Goal: Information Seeking & Learning: Learn about a topic

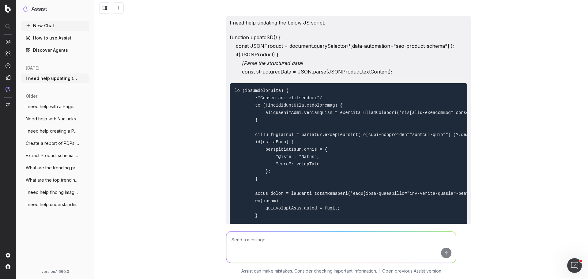
scroll to position [1806, 0]
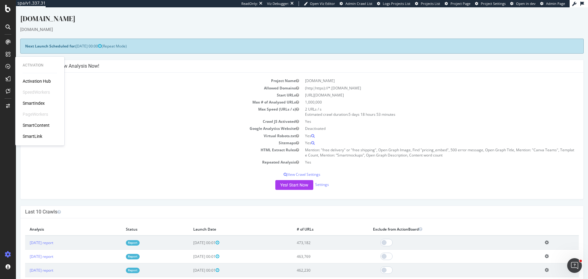
click at [185, 179] on div "Project Name canva.com Allowed Domains (http|https)://*.canva.com Start URLs ht…" at bounding box center [302, 136] width 563 height 126
click at [176, 115] on td "Max Speed (URLs / s)" at bounding box center [163, 112] width 277 height 12
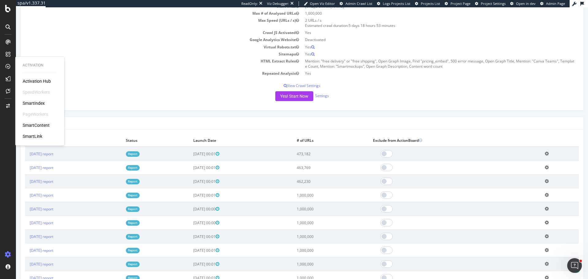
scroll to position [92, 0]
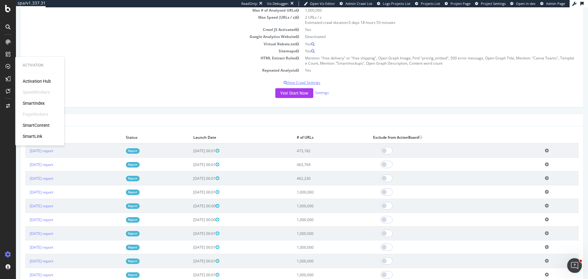
click at [155, 82] on p "View Crawl Settings" at bounding box center [301, 82] width 553 height 5
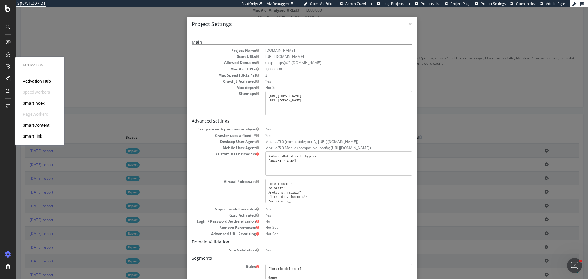
click at [154, 102] on div "× Close Project Settings Main Project Name canva.com Start URLs https://www.can…" at bounding box center [302, 142] width 572 height 271
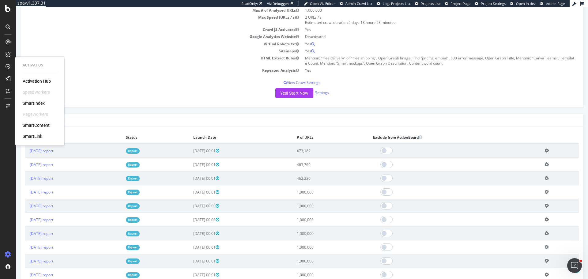
click at [162, 91] on div "Yes! Start Now Settings" at bounding box center [301, 93] width 553 height 10
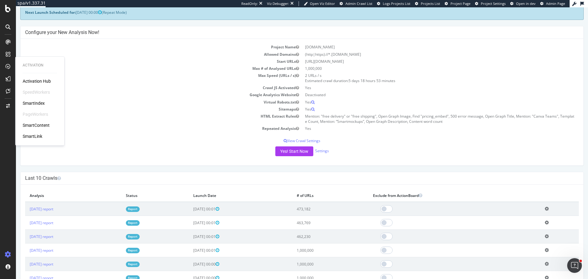
scroll to position [0, 0]
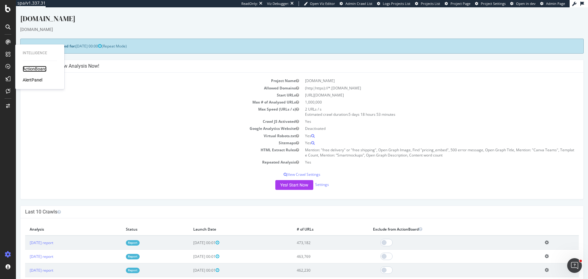
click at [42, 68] on div "ActionBoard" at bounding box center [35, 69] width 24 height 6
click at [32, 68] on div "SiteCrawler" at bounding box center [34, 68] width 22 height 6
click at [40, 79] on div "AlertPanel" at bounding box center [33, 80] width 20 height 6
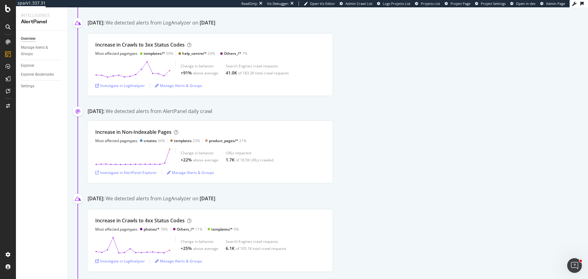
scroll to position [153, 0]
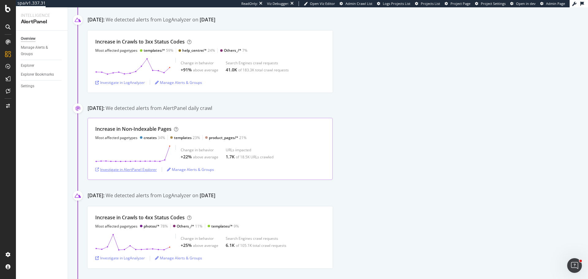
click at [148, 170] on div "Investigate in AlertPanel Explorer" at bounding box center [126, 169] width 62 height 5
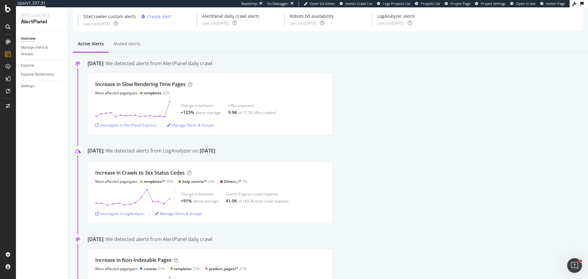
scroll to position [0, 0]
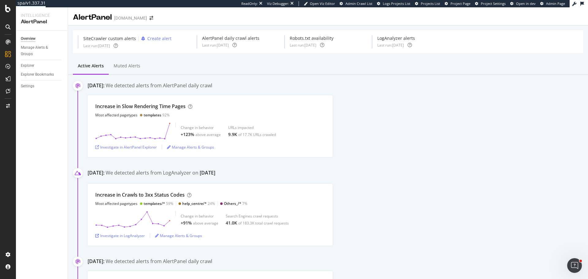
click at [407, 140] on div "Increase in Slow Rendering Time Pages Most affected pagetypes templates 92% Cha…" at bounding box center [338, 126] width 500 height 62
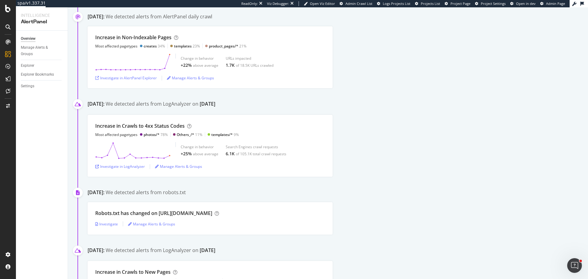
scroll to position [306, 0]
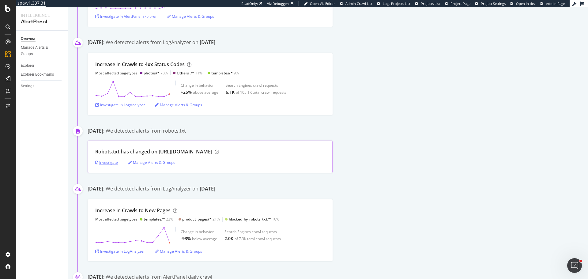
click at [107, 164] on div "Investigate" at bounding box center [106, 162] width 23 height 5
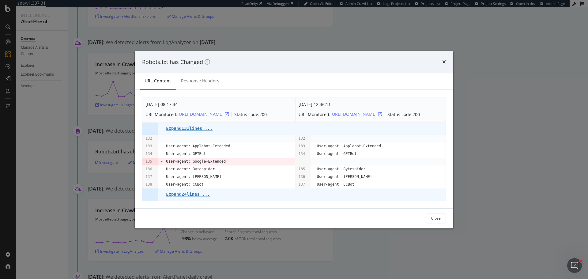
click at [395, 242] on div "Robots.txt has Changed URL Content Response Headers Aug. 26th 2025 08:17:34 URL…" at bounding box center [294, 139] width 588 height 279
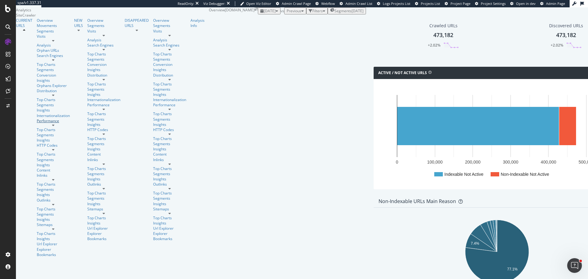
click at [37, 118] on div "Performance" at bounding box center [53, 120] width 33 height 5
click at [37, 34] on div "Segments" at bounding box center [53, 30] width 33 height 5
click at [37, 143] on div "HTTP Codes" at bounding box center [53, 145] width 33 height 5
click at [37, 64] on div "Overview SiteCrawler LogAnalyzer RealKeywords EngagementAnalytics" at bounding box center [34, 51] width 37 height 26
click at [30, 59] on div "RealKeywords" at bounding box center [28, 56] width 24 height 5
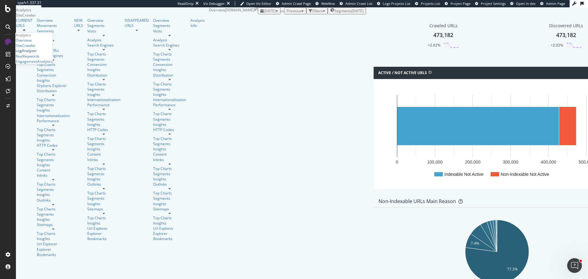
click at [37, 53] on div "LogAnalyzer" at bounding box center [26, 50] width 21 height 5
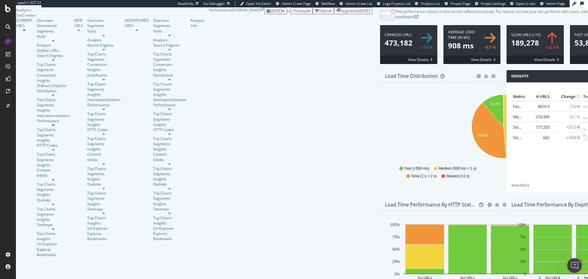
click at [506, 64] on span at bounding box center [534, 44] width 57 height 39
click at [503, 135] on div "Insights × Close Chart performance-insight-panel - API Requests List Area Type …" at bounding box center [566, 134] width 126 height 129
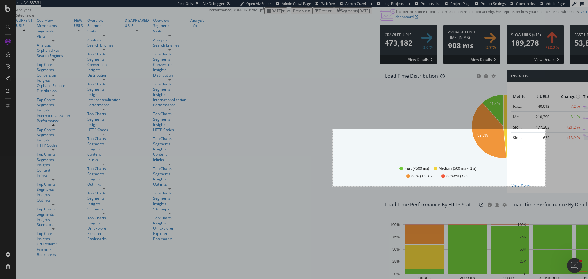
drag, startPoint x: 332, startPoint y: 129, endPoint x: 545, endPoint y: 186, distance: 220.2
click at [545, 186] on div "695 X 186" at bounding box center [294, 139] width 588 height 279
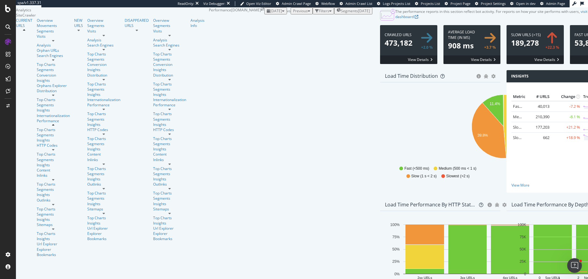
drag, startPoint x: 430, startPoint y: 99, endPoint x: 426, endPoint y: 100, distance: 4.8
click at [506, 64] on span at bounding box center [534, 44] width 57 height 39
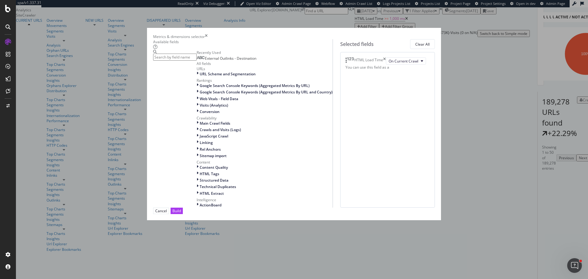
click at [190, 61] on input "modal" at bounding box center [174, 57] width 43 height 7
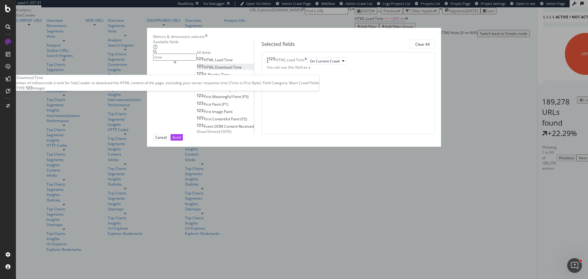
type input "time"
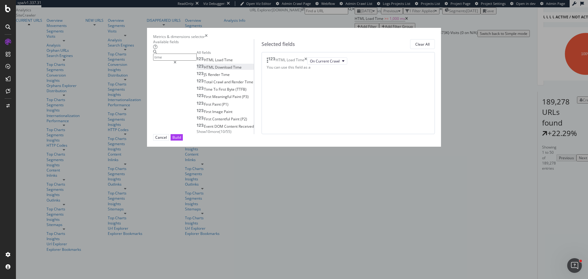
click at [215, 70] on span "Download" at bounding box center [224, 67] width 18 height 5
click at [221, 77] on span "Time" at bounding box center [225, 74] width 9 height 5
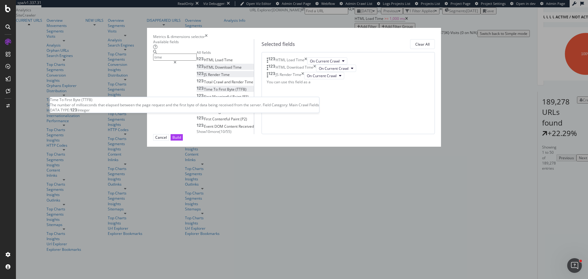
click at [227, 92] on span "Byte" at bounding box center [231, 89] width 9 height 5
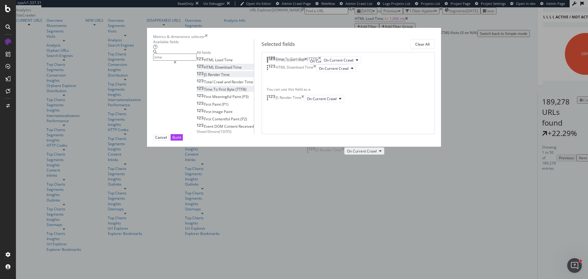
drag, startPoint x: 312, startPoint y: 117, endPoint x: 312, endPoint y: 155, distance: 37.6
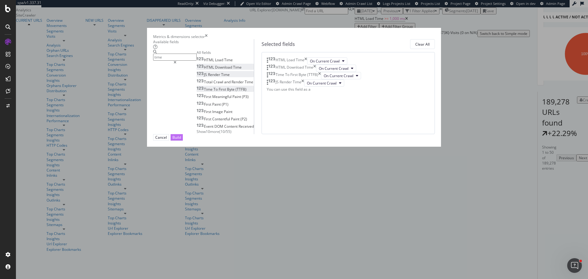
click at [183, 140] on button "Build" at bounding box center [176, 137] width 12 height 6
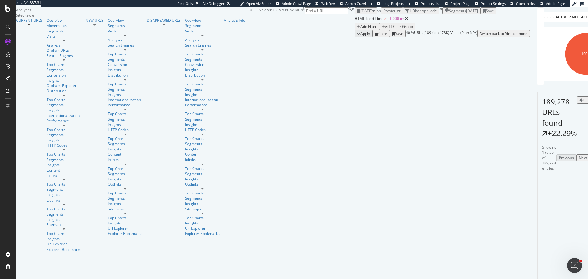
scroll to position [92, 0]
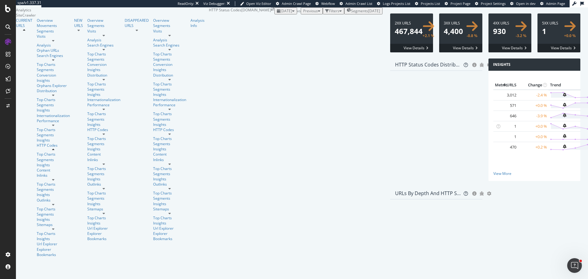
click at [488, 52] on span at bounding box center [509, 32] width 43 height 39
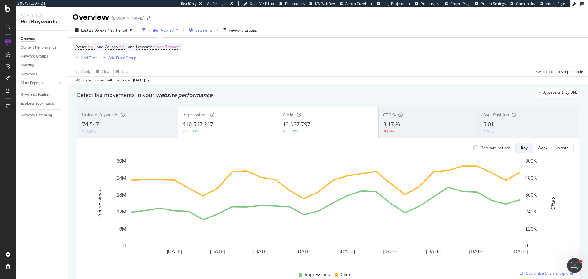
click at [206, 33] on div "Segments" at bounding box center [201, 29] width 24 height 9
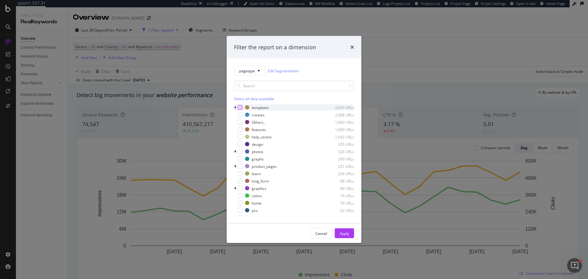
click at [242, 109] on div "modal" at bounding box center [239, 107] width 5 height 5
click at [343, 236] on div "Apply" at bounding box center [343, 233] width 9 height 9
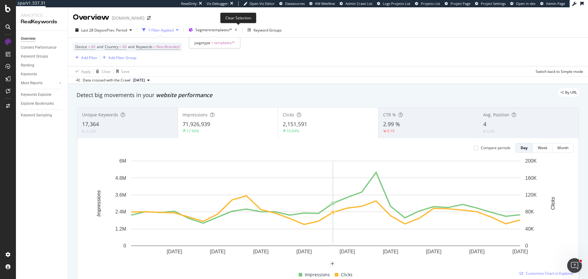
drag, startPoint x: 241, startPoint y: 30, endPoint x: 233, endPoint y: 0, distance: 31.0
click at [240, 30] on icon "button" at bounding box center [236, 30] width 8 height 9
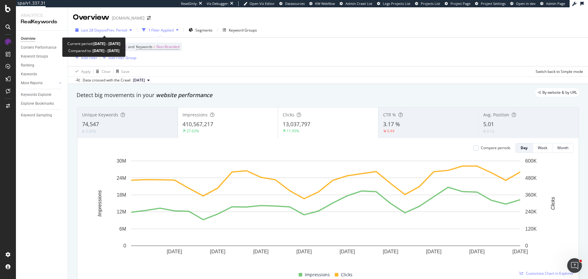
click at [107, 30] on span "vs Prev. Period" at bounding box center [115, 30] width 24 height 5
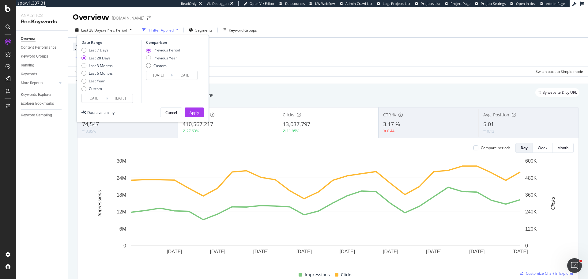
click at [103, 62] on div "Last 7 Days Last 28 Days Last 3 Months Last 6 Months Last Year Custom" at bounding box center [96, 70] width 31 height 46
click at [105, 62] on div "Last 7 Days Last 28 Days Last 3 Months Last 6 Months Last Year Custom" at bounding box center [96, 70] width 31 height 46
click at [106, 66] on div "Last 3 Months" at bounding box center [101, 65] width 24 height 5
type input "2025/06/15"
type input "2025/03/15"
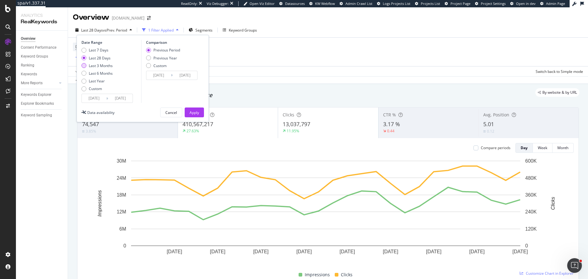
type input "2025/06/14"
click at [168, 57] on div "Previous Year" at bounding box center [165, 57] width 24 height 5
type input "2024/06/16"
type input "2024/09/15"
click at [163, 44] on div "Comparison" at bounding box center [172, 42] width 53 height 5
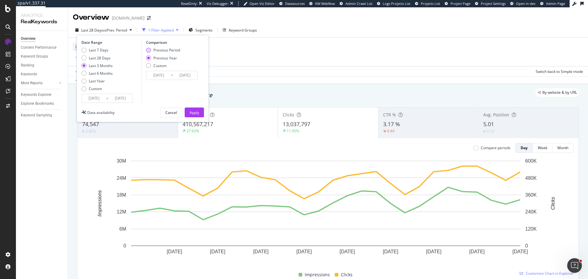
click at [163, 49] on div "Previous Period" at bounding box center [166, 49] width 27 height 5
type input "2025/03/15"
type input "2025/06/14"
click at [196, 104] on div "Date Range Last 7 Days Last 28 Days Last 3 Months Last 6 Months Last Year Custo…" at bounding box center [143, 78] width 132 height 87
click at [192, 111] on div "Apply" at bounding box center [193, 112] width 9 height 5
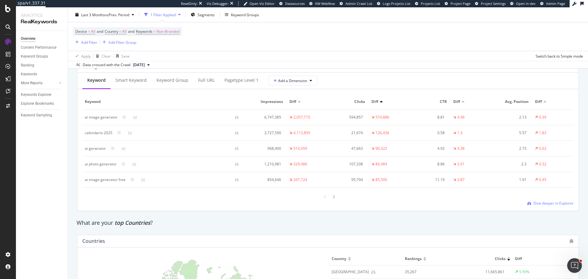
scroll to position [734, 0]
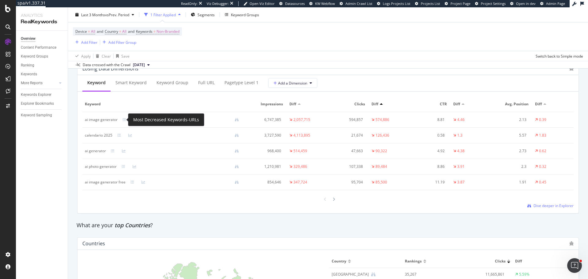
click at [126, 118] on div at bounding box center [127, 120] width 11 height 4
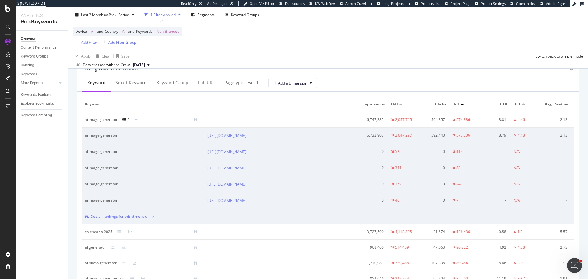
click at [126, 119] on div at bounding box center [127, 119] width 11 height 5
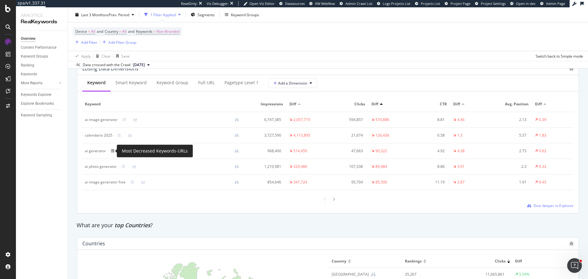
click at [113, 152] on icon at bounding box center [113, 151] width 4 height 4
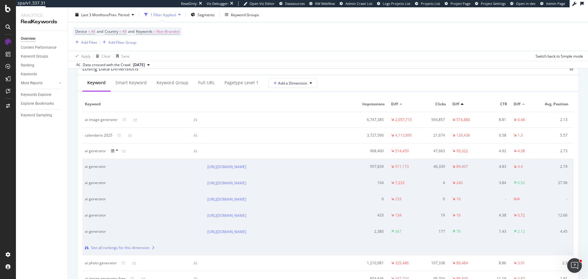
click at [114, 152] on icon at bounding box center [113, 151] width 4 height 4
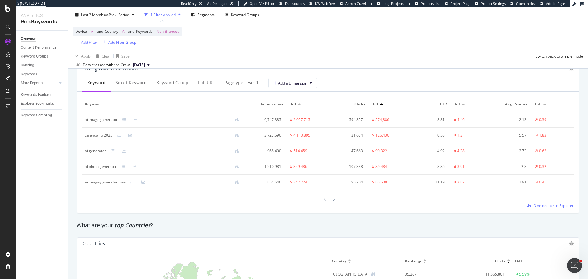
click at [123, 122] on div "ai image generator" at bounding box center [164, 120] width 159 height 6
click at [123, 121] on icon at bounding box center [124, 120] width 4 height 4
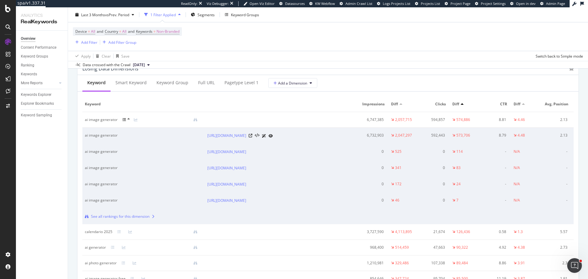
click at [273, 135] on div at bounding box center [261, 136] width 24 height 6
click at [252, 135] on icon at bounding box center [251, 136] width 4 height 4
click at [252, 153] on icon at bounding box center [251, 152] width 4 height 4
click at [122, 120] on icon at bounding box center [124, 120] width 4 height 4
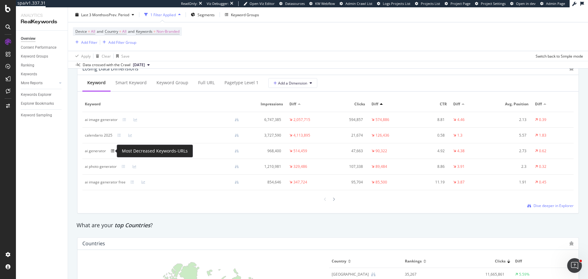
click at [114, 152] on icon at bounding box center [113, 151] width 4 height 4
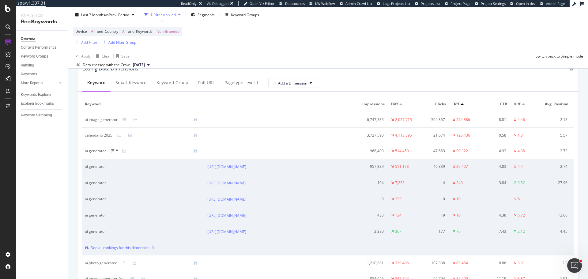
click at [114, 152] on icon at bounding box center [113, 151] width 4 height 4
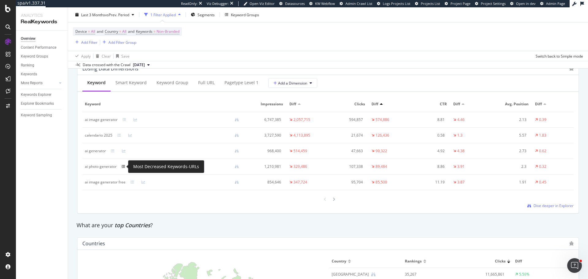
click at [121, 165] on icon at bounding box center [123, 167] width 4 height 4
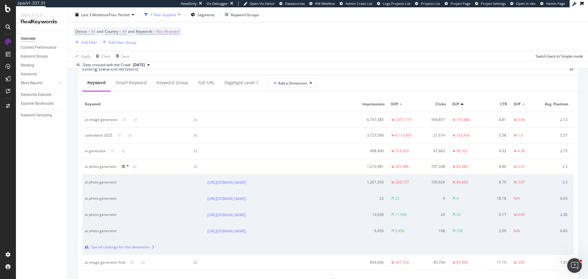
click at [123, 166] on icon at bounding box center [123, 167] width 4 height 4
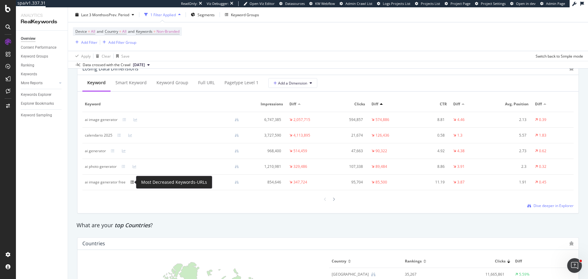
click at [131, 182] on icon at bounding box center [132, 182] width 4 height 4
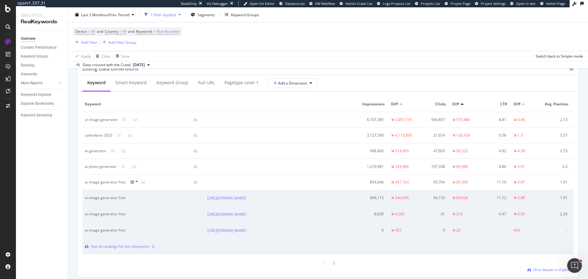
click at [133, 183] on icon at bounding box center [132, 182] width 4 height 4
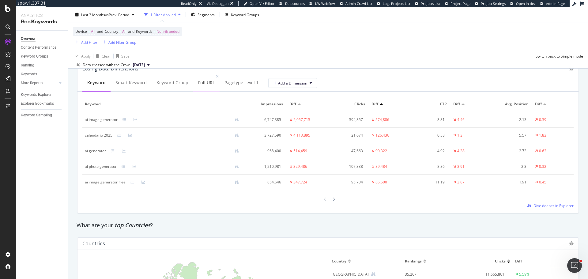
click at [210, 85] on div "Full URL" at bounding box center [206, 83] width 17 height 6
click at [94, 83] on div "Keyword" at bounding box center [96, 83] width 18 height 6
click at [540, 203] on span "Dive deeper in Explorer" at bounding box center [553, 205] width 40 height 5
click at [124, 120] on icon at bounding box center [124, 120] width 4 height 4
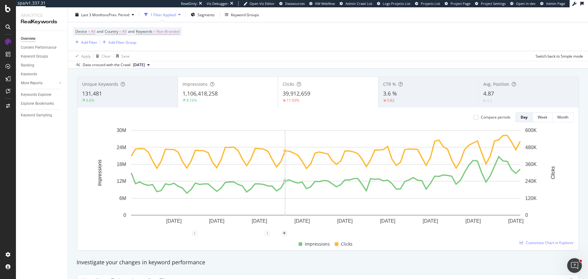
scroll to position [0, 0]
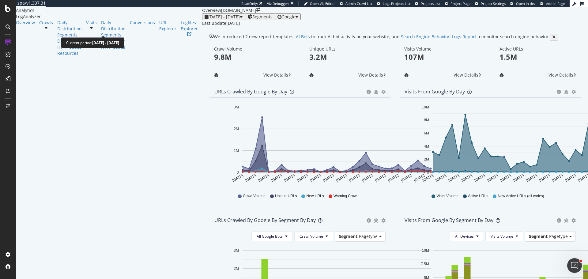
click at [208, 20] on span "[DATE] - [DATE]" at bounding box center [224, 17] width 32 height 6
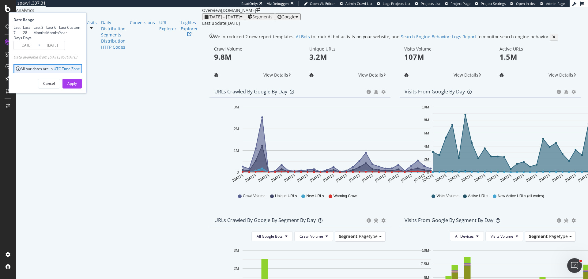
click at [59, 35] on div "Last 6 Months" at bounding box center [52, 30] width 13 height 10
type input "[DATE]"
click at [77, 88] on div "Apply" at bounding box center [71, 83] width 9 height 9
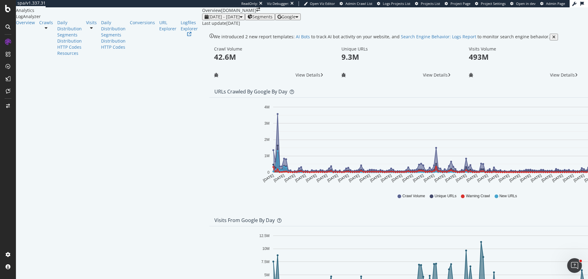
click at [202, 24] on div "2025 Mar. 16th - Sep. 15th Segments Google Last update Sep. 16, 2025" at bounding box center [459, 19] width 514 height 13
click at [204, 19] on div "2025 Mar. 16th - Sep. 15th" at bounding box center [223, 16] width 38 height 5
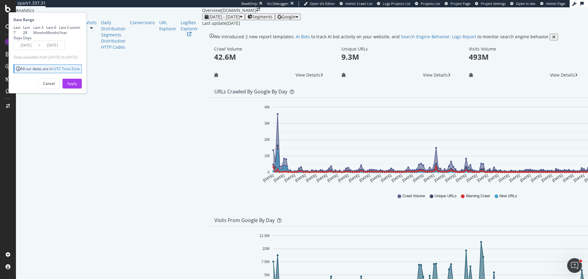
click at [46, 35] on div "Last 3 Months" at bounding box center [39, 30] width 13 height 10
type input "2025/06/16"
click at [77, 86] on div "Apply" at bounding box center [71, 83] width 9 height 5
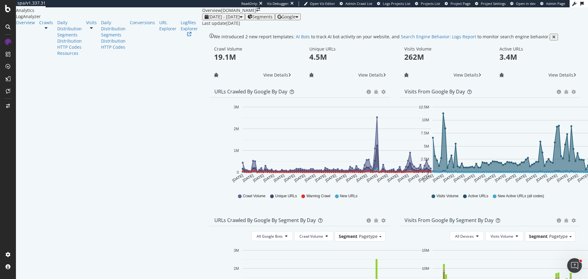
click at [567, 20] on div "2025 Jun. 16th - Sep. 15th Segments Google" at bounding box center [395, 16] width 386 height 7
click at [281, 19] on icon "button" at bounding box center [279, 17] width 4 height 4
click at [535, 29] on div "OpenAI" at bounding box center [529, 34] width 42 height 11
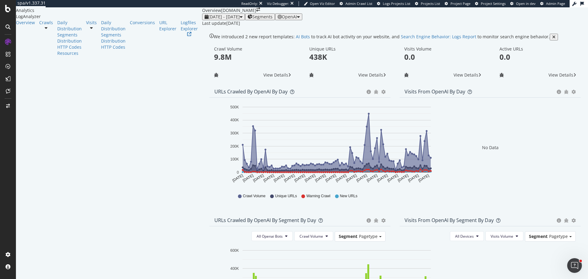
click at [297, 20] on span "OpenAI" at bounding box center [289, 17] width 15 height 6
click at [532, 27] on span "Bing" at bounding box center [533, 25] width 23 height 6
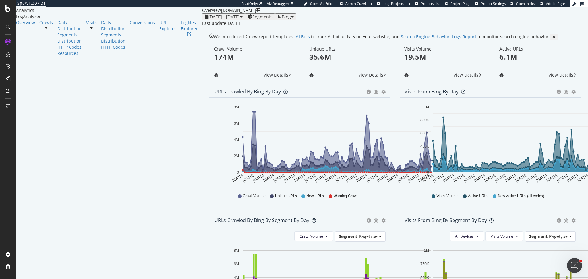
click at [291, 20] on span "Bing" at bounding box center [286, 17] width 9 height 6
click at [537, 15] on span "Google" at bounding box center [538, 13] width 23 height 6
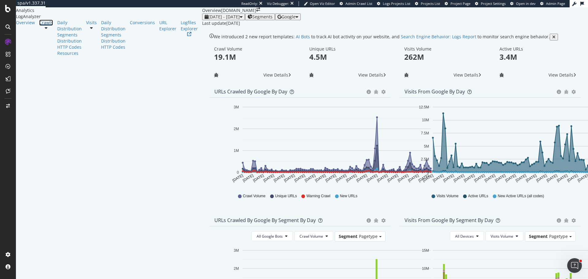
click at [39, 26] on div "Crawls" at bounding box center [46, 23] width 14 height 6
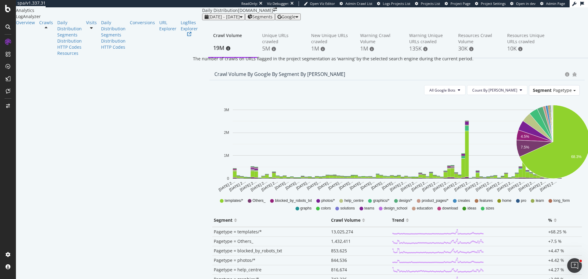
click at [242, 56] on div "The number of crawls on URLs flagged in the project segmentation as ‘warning’ b…" at bounding box center [333, 59] width 280 height 6
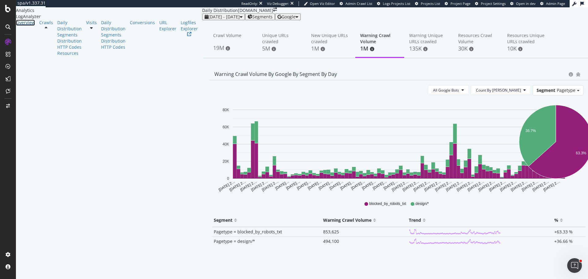
click at [28, 26] on div "Overview" at bounding box center [25, 23] width 19 height 6
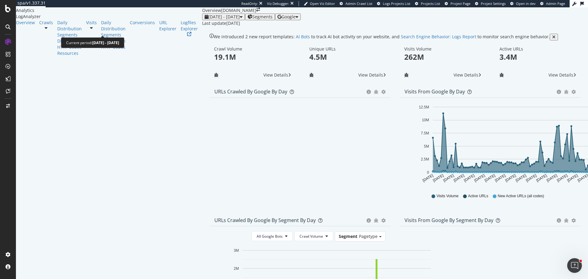
click at [208, 20] on span "2025 Jun. 16th - Sep. 15th" at bounding box center [224, 17] width 32 height 6
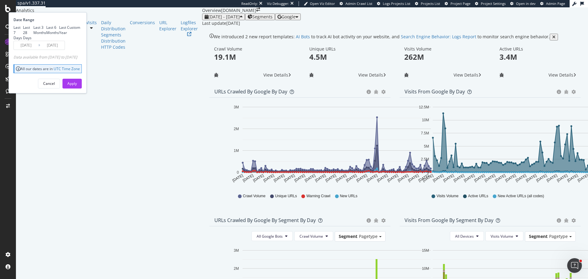
click at [46, 35] on div "Last 3 Months" at bounding box center [39, 30] width 13 height 10
click at [77, 86] on div "Apply" at bounding box center [71, 83] width 9 height 5
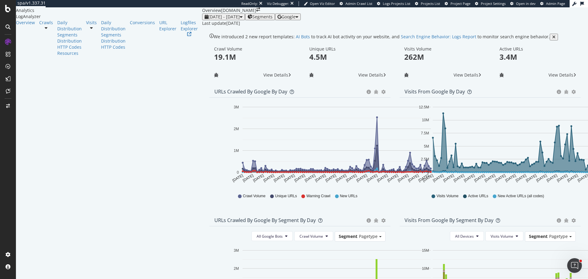
click at [247, 19] on div "Segments" at bounding box center [259, 16] width 25 height 5
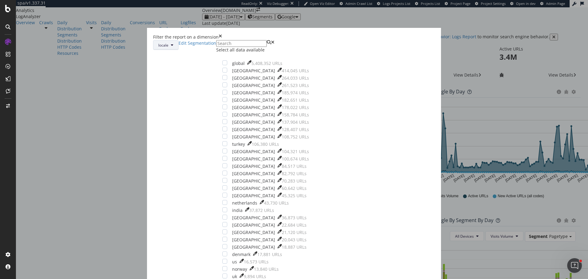
click at [178, 50] on button "locale" at bounding box center [165, 45] width 25 height 10
click at [252, 92] on span "pagetype" at bounding box center [253, 92] width 29 height 6
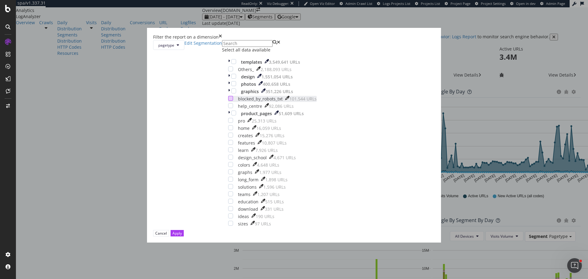
click at [233, 101] on div "modal" at bounding box center [230, 98] width 5 height 5
click at [182, 236] on div "Apply" at bounding box center [176, 233] width 9 height 6
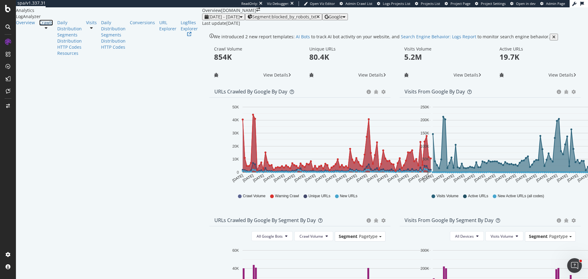
click at [39, 26] on div "Crawls" at bounding box center [46, 23] width 14 height 6
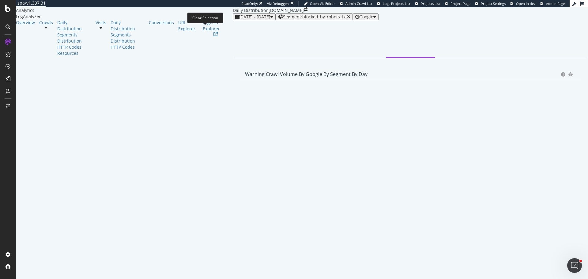
click at [347, 19] on icon "button" at bounding box center [348, 17] width 3 height 4
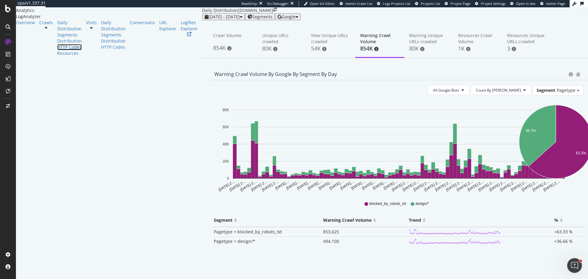
click at [57, 50] on div "HTTP Codes" at bounding box center [69, 47] width 24 height 6
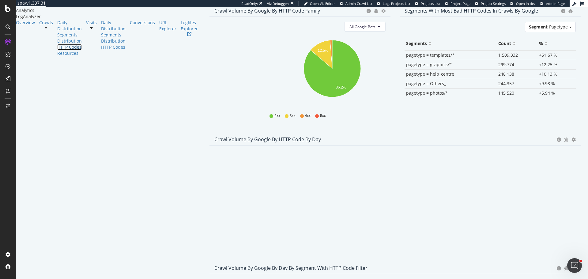
scroll to position [153, 0]
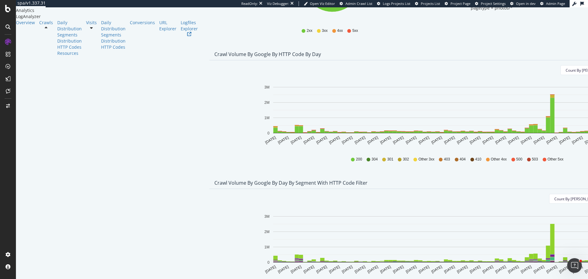
click at [506, 122] on span "Bad HTTP Codes" at bounding box center [509, 124] width 31 height 6
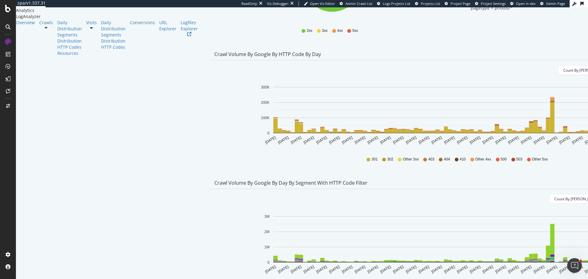
click at [506, 133] on span "3xx family" at bounding box center [507, 135] width 31 height 6
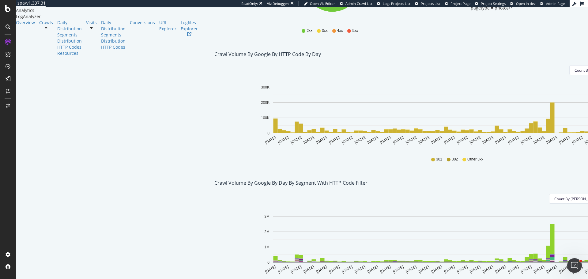
click at [574, 73] on span "Count By Day" at bounding box center [596, 70] width 45 height 5
click at [487, 112] on span "Cumulated (all codes)" at bounding box center [486, 112] width 46 height 6
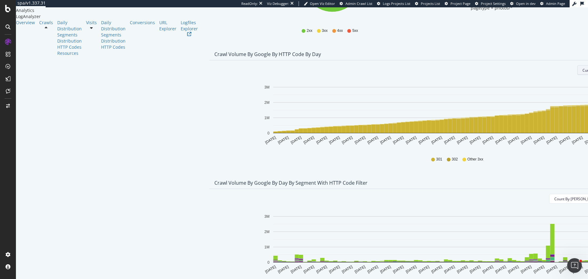
click at [469, 99] on span "Count By Day" at bounding box center [471, 101] width 45 height 6
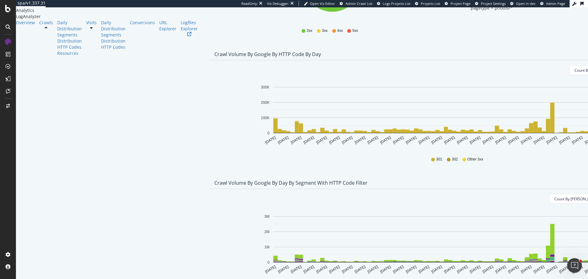
click at [516, 123] on span "Bad HTTP Codes" at bounding box center [518, 124] width 31 height 6
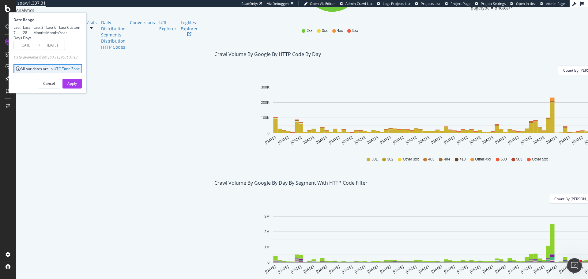
click at [33, 40] on div "Last 28 Days" at bounding box center [28, 33] width 10 height 16
type input "2025/08/19"
click at [77, 88] on div "Apply" at bounding box center [71, 83] width 9 height 9
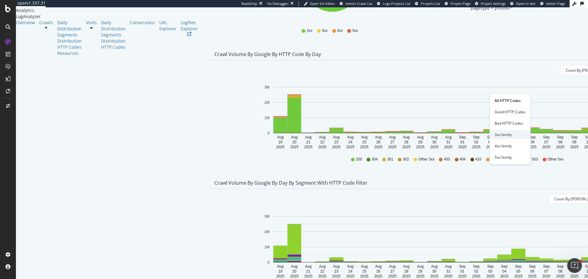
click at [505, 135] on span "3xx family" at bounding box center [509, 135] width 31 height 6
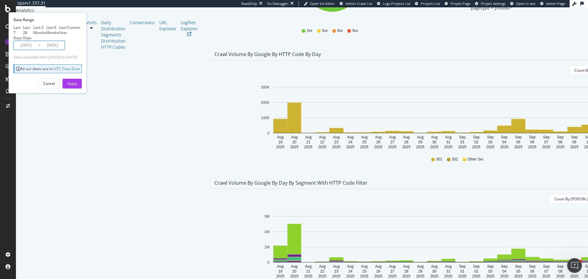
click at [38, 50] on input "2025/08/19" at bounding box center [26, 45] width 24 height 9
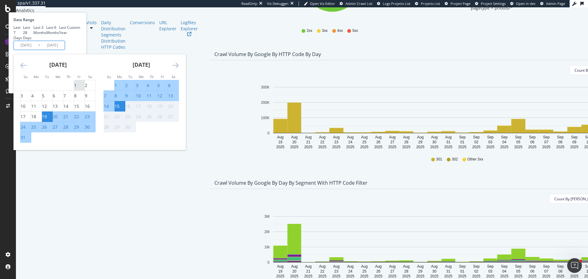
click at [77, 88] on div "1" at bounding box center [75, 85] width 2 height 6
type input "2025/08/01"
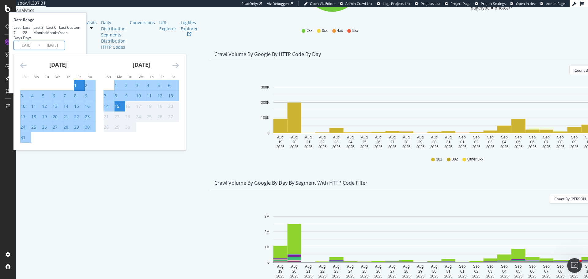
click at [80, 40] on div "Last 7 Days Last 28 Days Last 3 Months Last 6 Months Last Year Custom" at bounding box center [46, 33] width 67 height 16
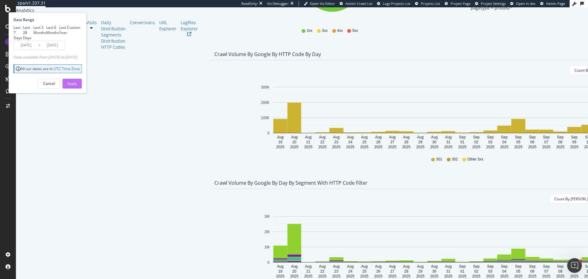
click at [82, 88] on button "Apply" at bounding box center [71, 84] width 19 height 10
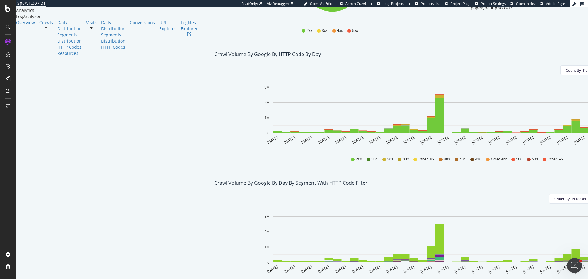
click at [501, 137] on span "3xx family" at bounding box center [509, 135] width 31 height 6
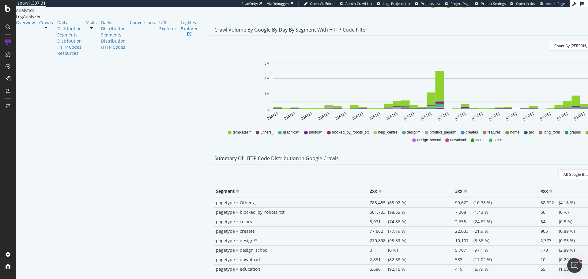
scroll to position [361, 0]
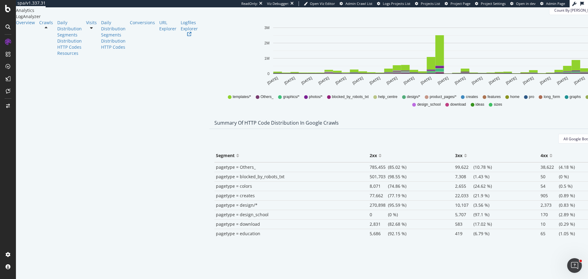
click at [455, 166] on span "99,622" at bounding box center [464, 167] width 18 height 6
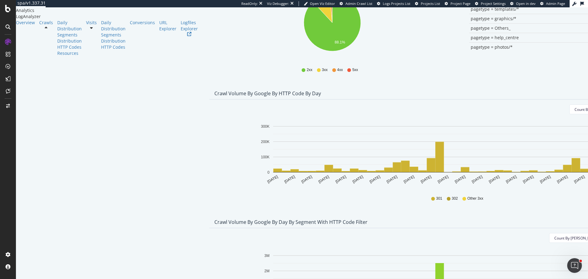
scroll to position [0, 0]
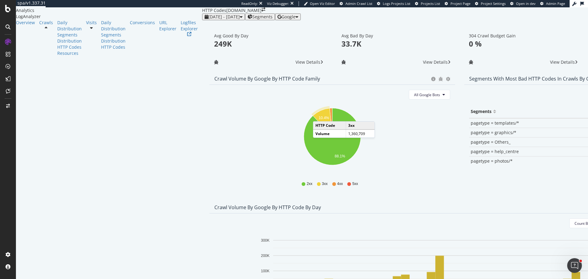
click at [313, 133] on icon "A chart." at bounding box center [322, 122] width 19 height 28
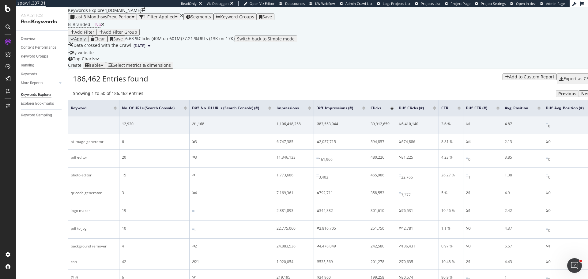
click at [121, 36] on div "Is Branded = No Add Filter Add Filter Group" at bounding box center [333, 27] width 530 height 15
click at [94, 35] on div "Add Filter" at bounding box center [84, 32] width 20 height 5
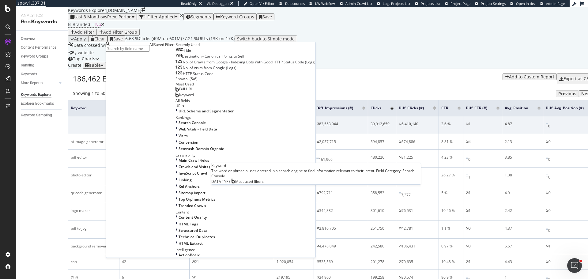
click at [179, 97] on span "Keyword" at bounding box center [186, 94] width 15 height 5
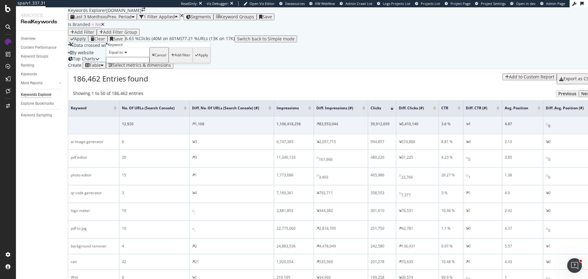
click at [119, 55] on span "Equal to" at bounding box center [116, 52] width 14 height 5
click at [124, 102] on div "Contains" at bounding box center [127, 99] width 43 height 6
click at [123, 63] on input "text" at bounding box center [127, 60] width 43 height 6
type input "ai"
click at [195, 66] on div "Apply" at bounding box center [201, 57] width 13 height 18
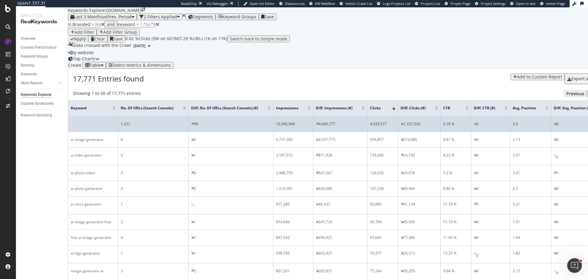
scroll to position [61, 0]
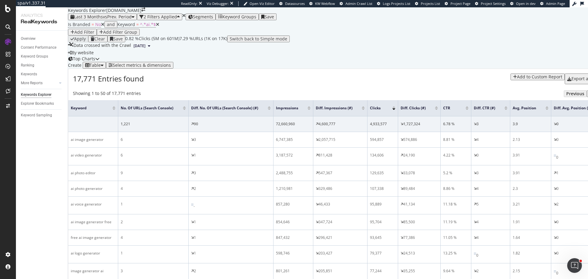
click at [438, 107] on div at bounding box center [436, 107] width 3 height 2
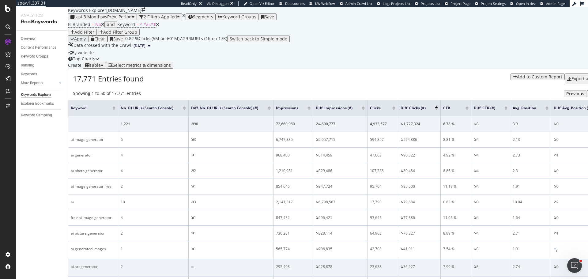
scroll to position [92, 0]
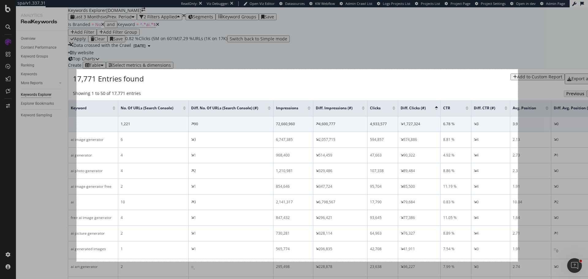
drag, startPoint x: 77, startPoint y: 69, endPoint x: 518, endPoint y: 261, distance: 481.1
click at [518, 261] on div "1441 X 628" at bounding box center [294, 139] width 588 height 279
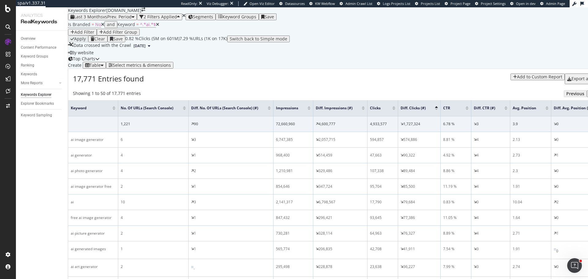
scroll to position [0, 0]
click at [171, 68] on div "Select metrics & dimensions" at bounding box center [142, 65] width 58 height 5
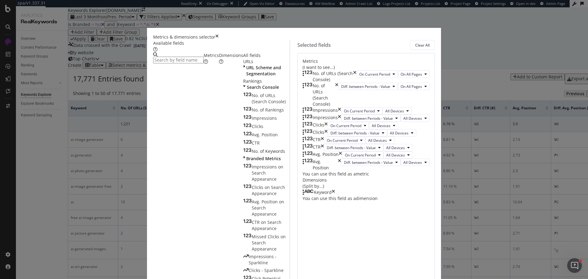
click at [356, 79] on icon "times" at bounding box center [354, 76] width 3 height 12
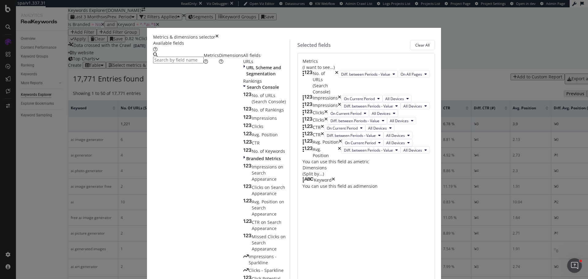
click at [338, 79] on icon "times" at bounding box center [336, 82] width 3 height 24
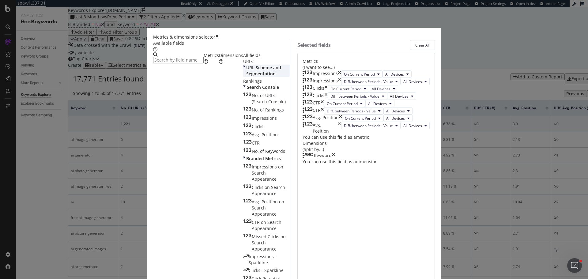
click at [246, 77] on span "URL Scheme and Segmentation" at bounding box center [263, 71] width 35 height 12
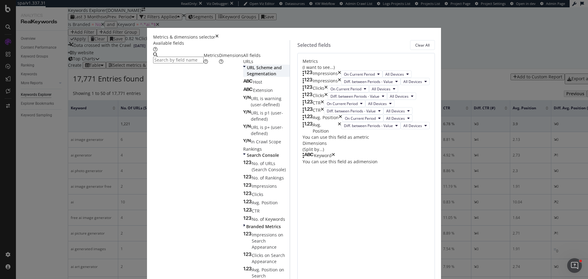
click at [247, 77] on span "URL Scheme and Segmentation" at bounding box center [264, 71] width 35 height 12
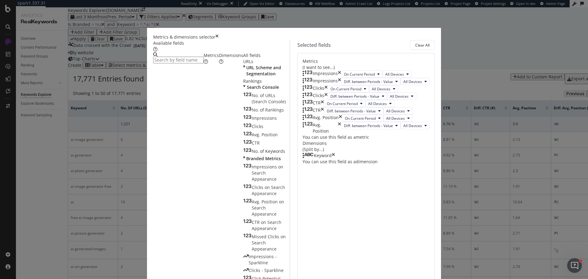
click at [226, 65] on div "Dimensions" at bounding box center [231, 58] width 24 height 12
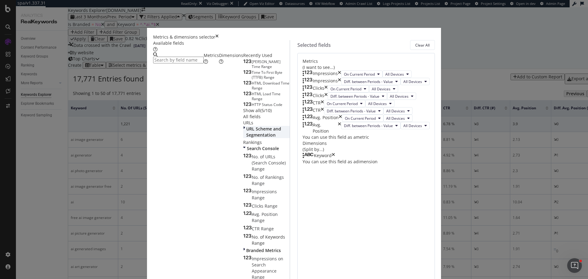
click at [246, 138] on span "URL Scheme and Segmentation" at bounding box center [263, 132] width 35 height 12
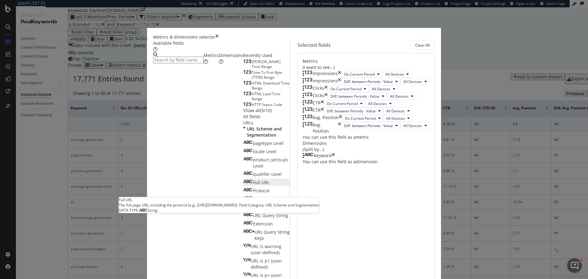
click at [243, 185] on div "Full URL" at bounding box center [256, 182] width 26 height 6
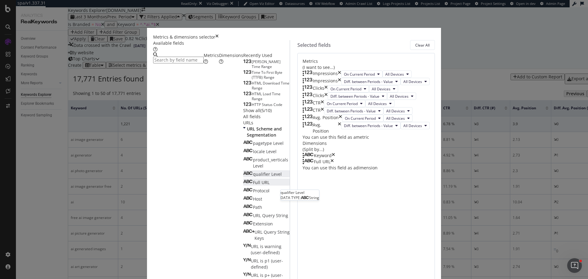
scroll to position [65, 0]
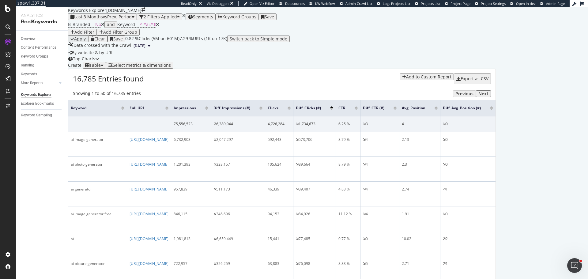
click at [94, 35] on div "Add Filter" at bounding box center [84, 32] width 20 height 5
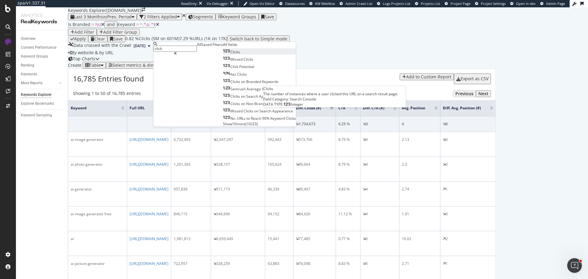
type input "click"
click at [223, 54] on div "Clicks" at bounding box center [231, 51] width 17 height 5
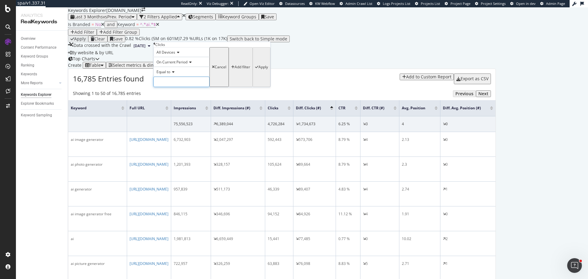
click at [171, 87] on input "number" at bounding box center [181, 82] width 56 height 10
type input "0"
click at [255, 86] on div "Apply" at bounding box center [261, 67] width 13 height 38
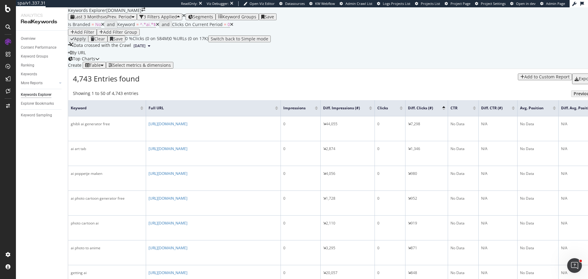
click at [213, 20] on span "Segments" at bounding box center [203, 17] width 20 height 6
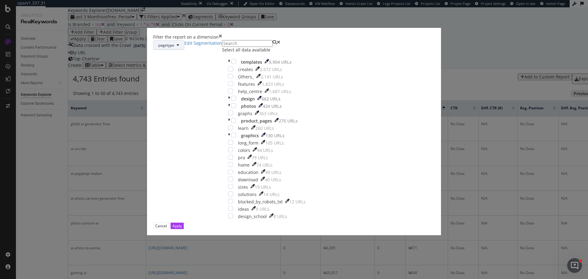
click at [174, 48] on span "pagetype" at bounding box center [166, 45] width 16 height 5
click at [253, 105] on span "locale" at bounding box center [258, 104] width 39 height 6
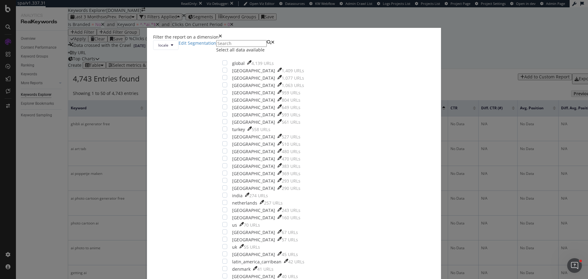
click at [260, 53] on div "Select all data available" at bounding box center [263, 50] width 94 height 6
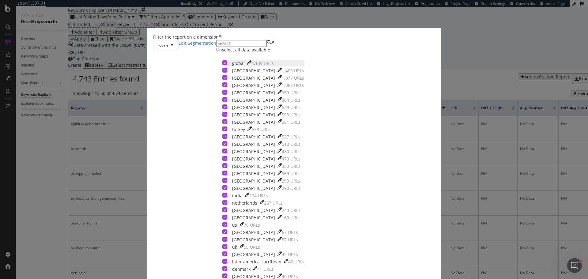
click at [245, 66] on div "global" at bounding box center [238, 63] width 13 height 6
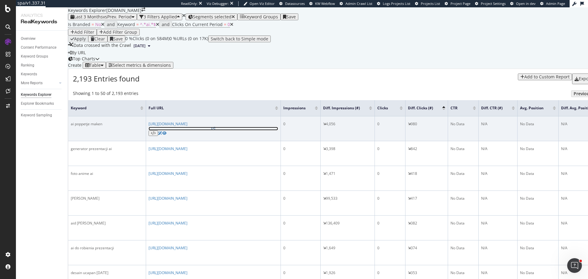
click at [215, 130] on icon at bounding box center [213, 129] width 4 height 4
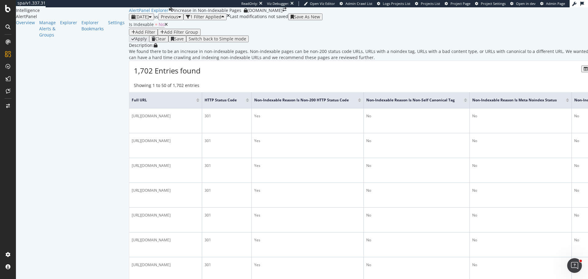
scroll to position [723, 0]
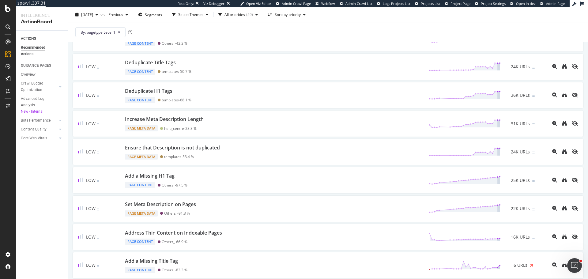
scroll to position [520, 0]
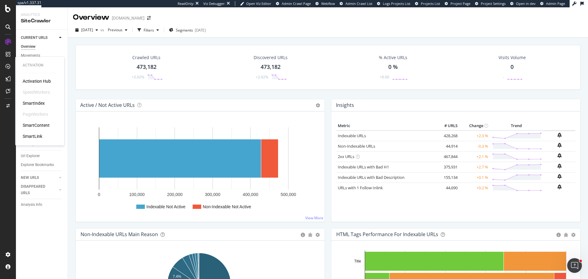
click at [40, 104] on div "SmartIndex" at bounding box center [34, 103] width 22 height 6
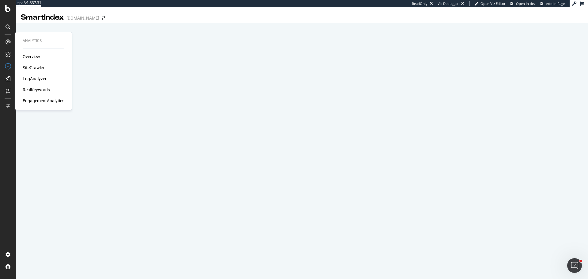
click at [33, 66] on div "SiteCrawler" at bounding box center [34, 68] width 22 height 6
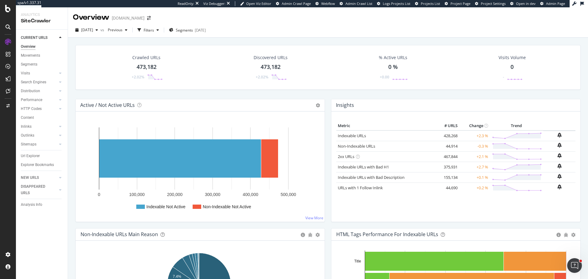
click at [34, 88] on div "Distribution" at bounding box center [30, 91] width 19 height 6
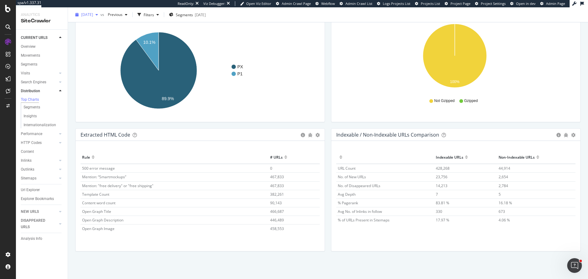
click at [93, 14] on span "2025 Sep. 14th" at bounding box center [87, 14] width 12 height 5
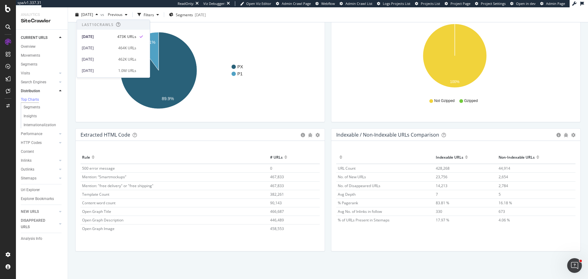
click at [73, 103] on div "Rel Prev/Next distribution Chart (by Value) Table Expand Export as CSV Export a…" at bounding box center [200, 63] width 256 height 129
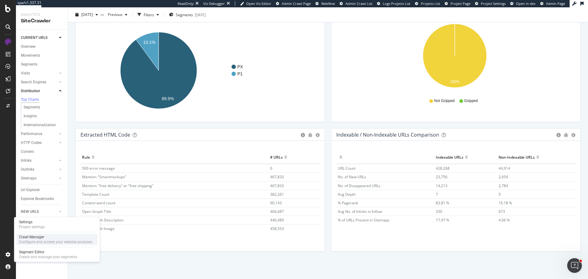
click at [41, 237] on div "Crawl Manager" at bounding box center [55, 236] width 73 height 5
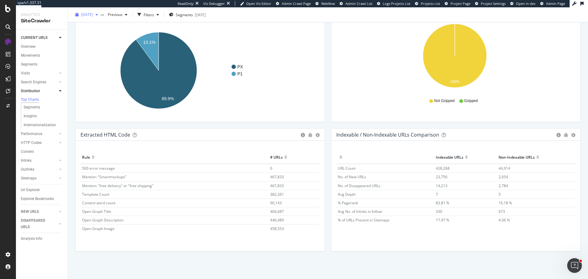
click at [91, 14] on span "2025 Sep. 14th" at bounding box center [87, 14] width 12 height 5
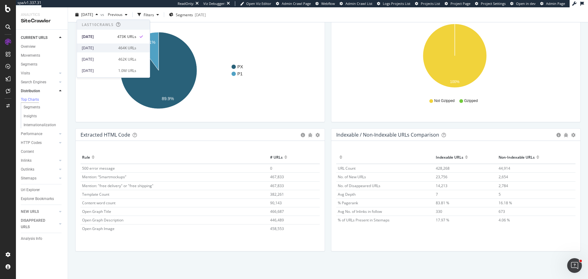
click at [105, 47] on div "2025 Sep. 7th" at bounding box center [98, 48] width 33 height 6
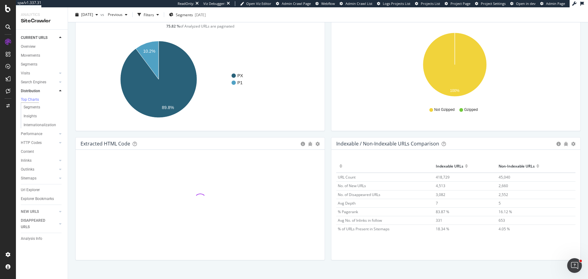
scroll to position [866, 0]
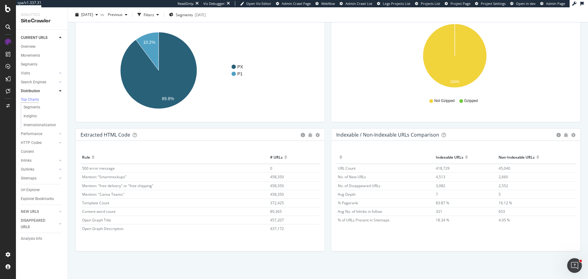
click at [275, 194] on span "458,350" at bounding box center [277, 194] width 14 height 5
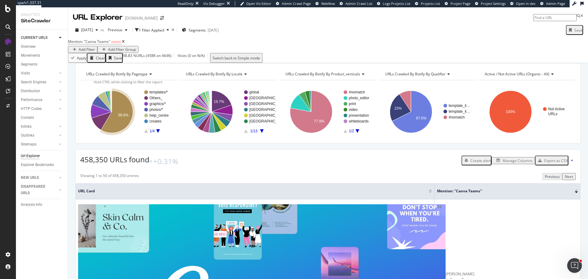
click at [35, 240] on div "CURRENT URLS Overview Movements Segments Visits Analysis Orphan URLs Search Eng…" at bounding box center [42, 154] width 52 height 249
click at [93, 30] on span "2025 Sep. 7th" at bounding box center [87, 29] width 12 height 5
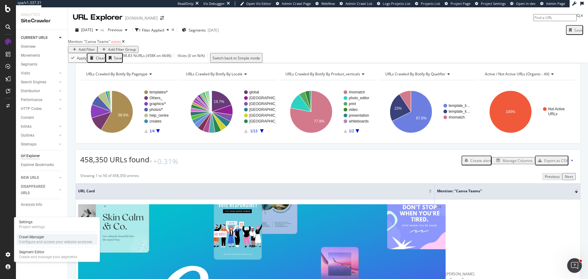
click at [36, 237] on div "Crawl Manager" at bounding box center [55, 236] width 73 height 5
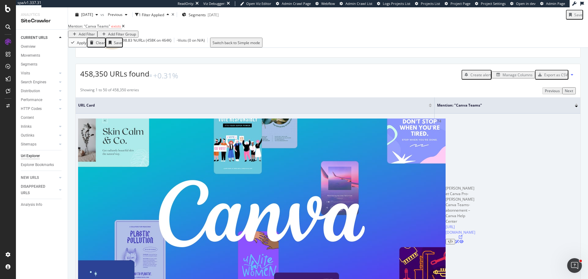
scroll to position [92, 0]
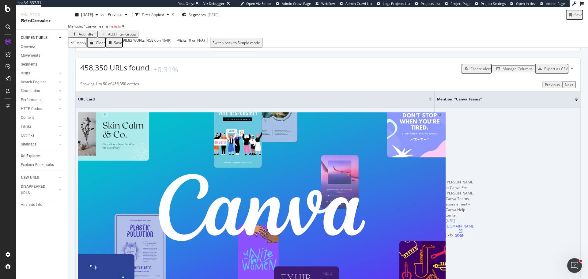
click at [458, 229] on icon at bounding box center [460, 231] width 4 height 4
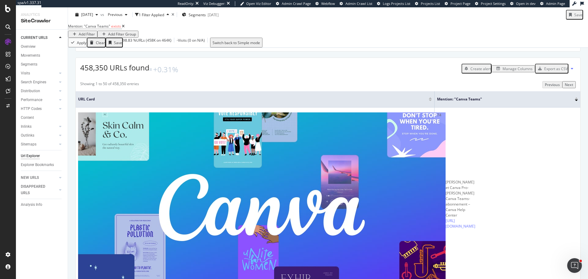
click at [33, 92] on div "Distribution" at bounding box center [30, 91] width 19 height 6
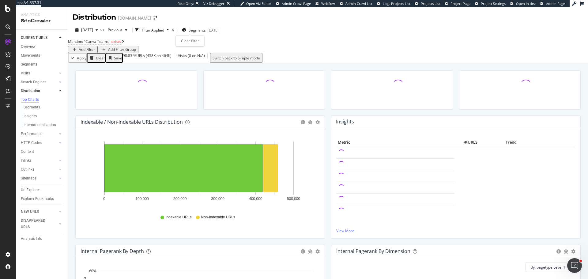
click at [174, 31] on icon "times" at bounding box center [172, 30] width 3 height 4
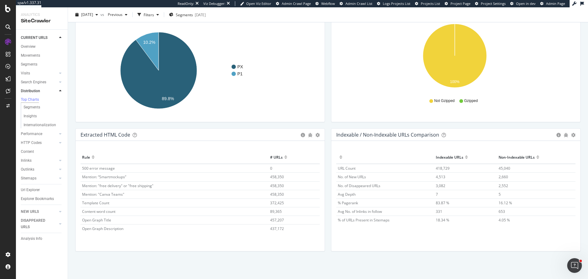
scroll to position [18, 0]
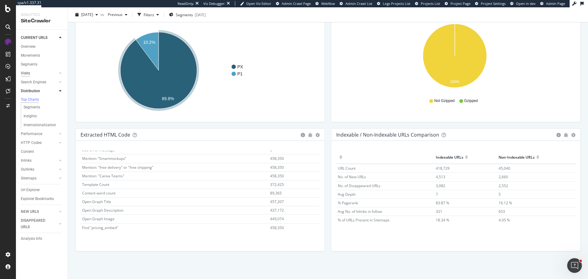
click at [25, 74] on div "Visits" at bounding box center [25, 73] width 9 height 6
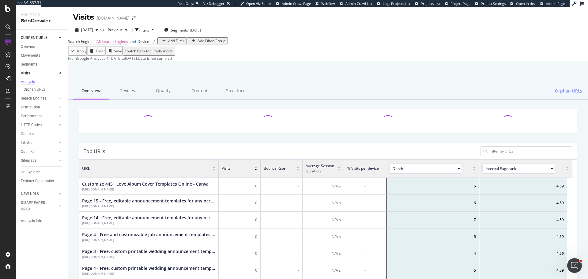
scroll to position [5, 5]
click at [30, 133] on div "Content" at bounding box center [27, 134] width 13 height 6
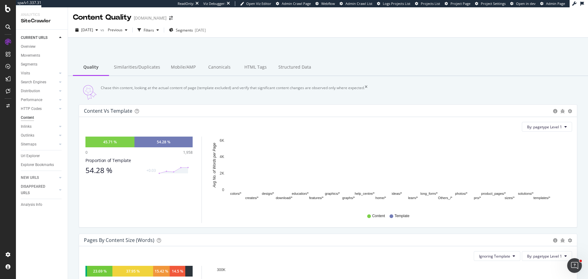
scroll to position [122, 0]
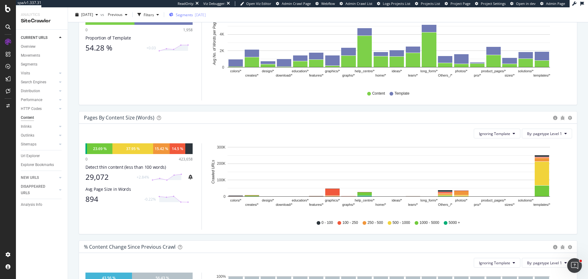
click at [206, 15] on div "2025-05-26" at bounding box center [200, 14] width 11 height 5
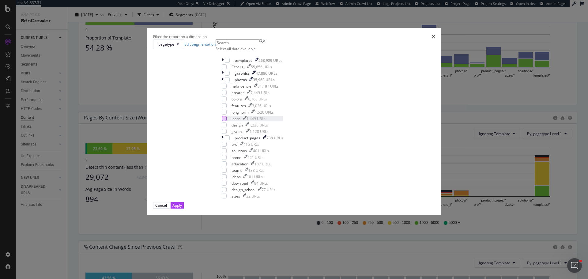
click at [226, 121] on div "modal" at bounding box center [224, 118] width 5 height 5
click at [182, 208] on div "Apply" at bounding box center [176, 205] width 9 height 5
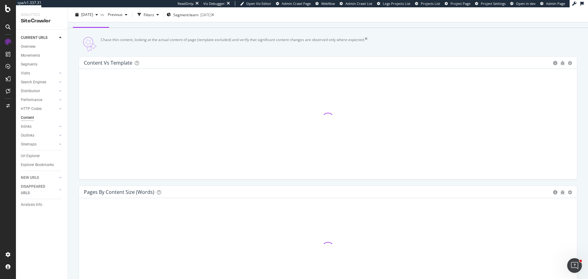
scroll to position [122, 0]
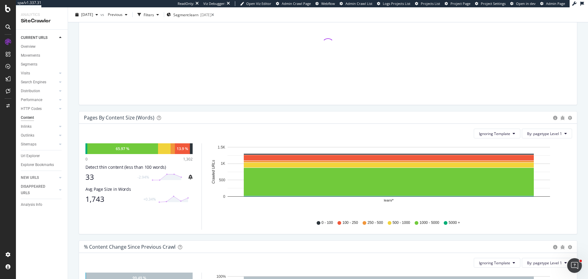
click at [93, 180] on div "33" at bounding box center [109, 177] width 48 height 9
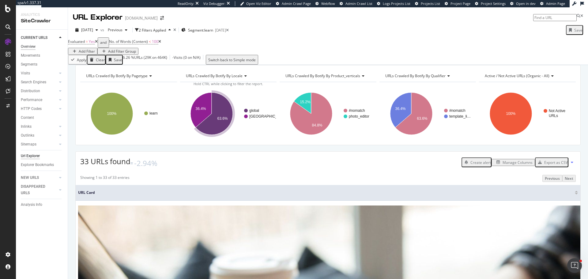
click at [28, 47] on div "Overview" at bounding box center [28, 46] width 15 height 6
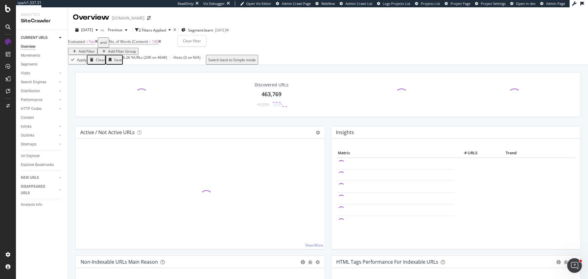
click at [176, 30] on icon "times" at bounding box center [174, 30] width 3 height 4
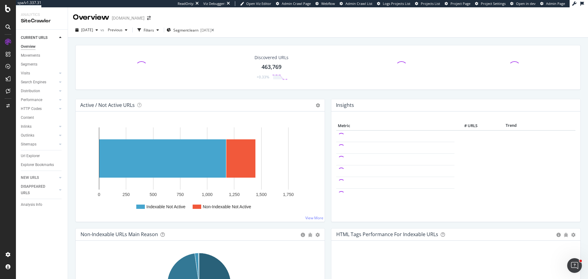
click at [27, 118] on div "Content" at bounding box center [27, 117] width 13 height 6
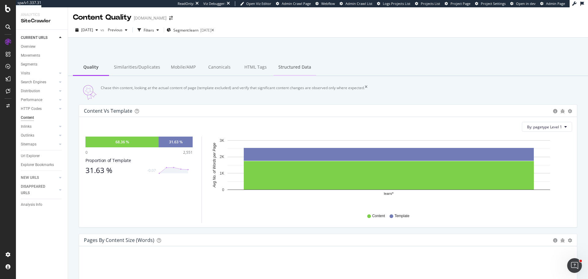
click at [295, 65] on div "Structured Data" at bounding box center [294, 67] width 43 height 17
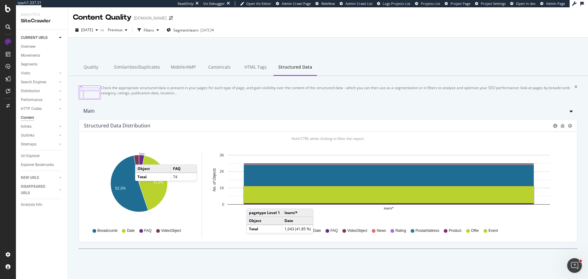
click at [141, 163] on icon "A chart." at bounding box center [141, 169] width 5 height 28
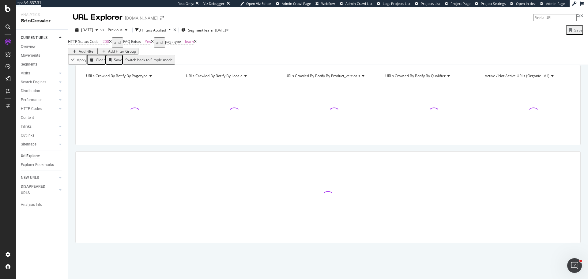
click at [196, 43] on icon at bounding box center [195, 42] width 3 height 4
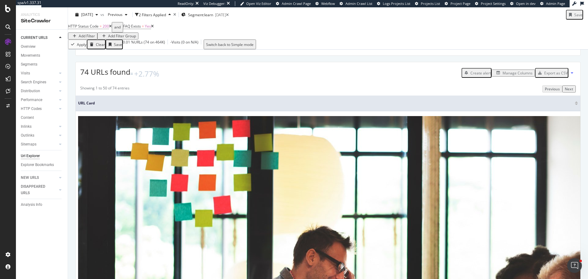
scroll to position [92, 0]
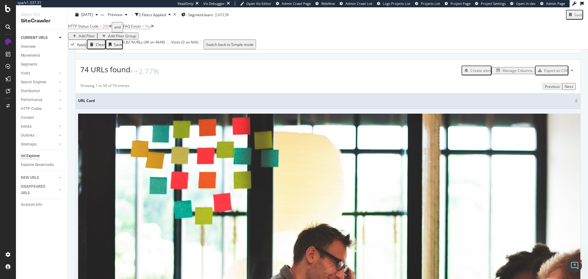
drag, startPoint x: 160, startPoint y: 32, endPoint x: 72, endPoint y: 51, distance: 90.4
click at [154, 28] on icon at bounding box center [152, 26] width 3 height 4
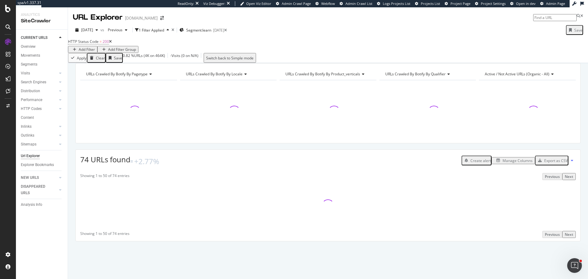
click at [514, 163] on div "Manage Columns" at bounding box center [517, 160] width 30 height 5
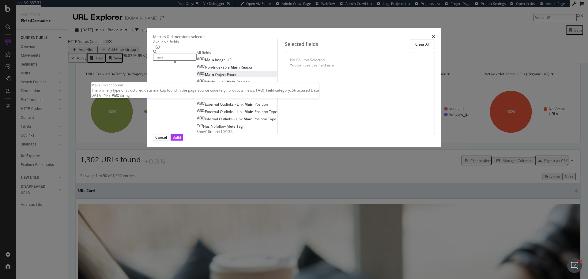
type input "main"
click at [215, 77] on span "Object" at bounding box center [221, 74] width 12 height 5
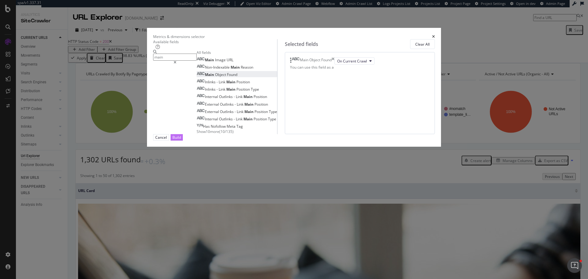
click at [181, 140] on div "Build" at bounding box center [176, 137] width 9 height 5
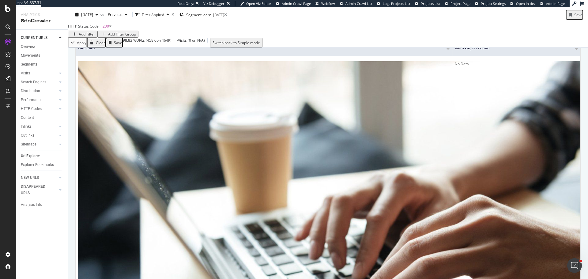
scroll to position [153, 0]
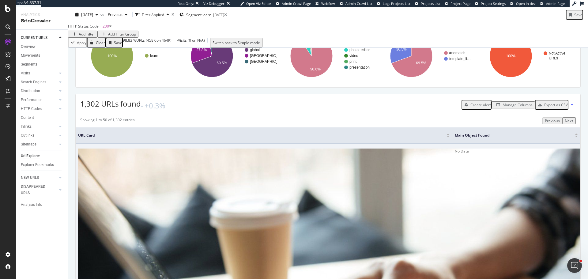
scroll to position [61, 0]
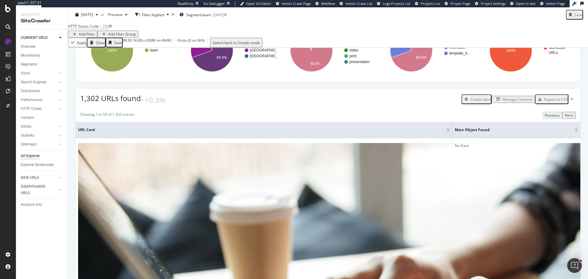
click at [95, 32] on div "Add Filter" at bounding box center [87, 34] width 16 height 5
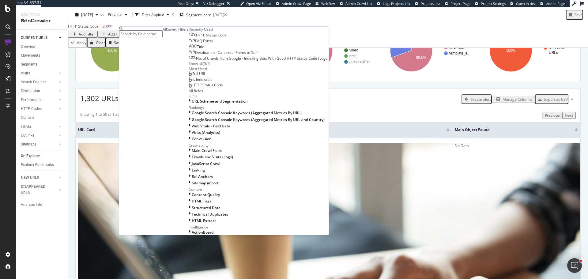
click at [195, 43] on span "FAQ Exists" at bounding box center [204, 40] width 18 height 5
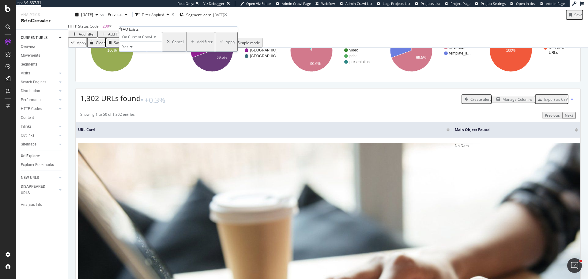
click at [226, 44] on div "Apply" at bounding box center [230, 41] width 9 height 5
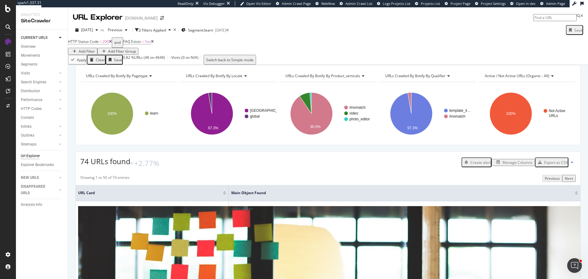
click at [154, 43] on icon at bounding box center [152, 42] width 3 height 4
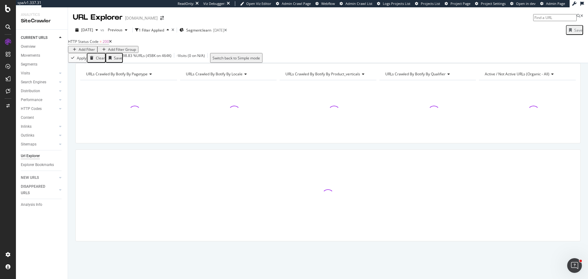
click at [95, 47] on div "Add Filter" at bounding box center [87, 49] width 16 height 5
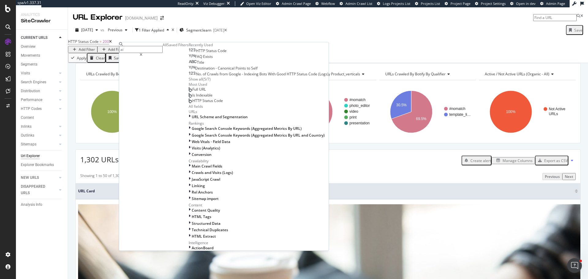
type input "a"
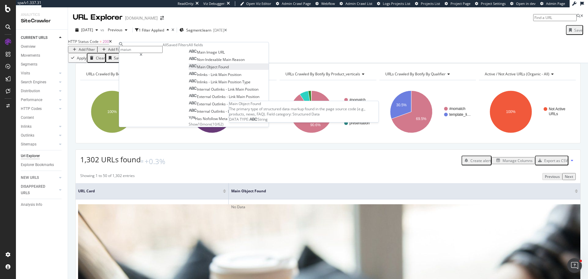
type input "maiun"
click at [206, 69] on span "Object" at bounding box center [212, 66] width 12 height 5
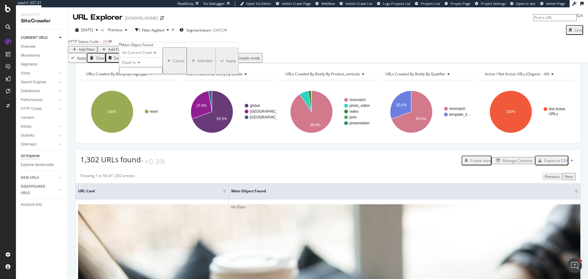
click at [136, 65] on span "Equal to" at bounding box center [129, 62] width 14 height 5
click at [145, 138] on div "Exists" at bounding box center [140, 135] width 43 height 6
click at [226, 60] on div "Apply" at bounding box center [230, 57] width 9 height 5
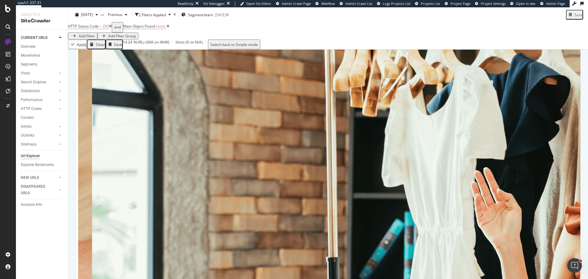
scroll to position [990, 0]
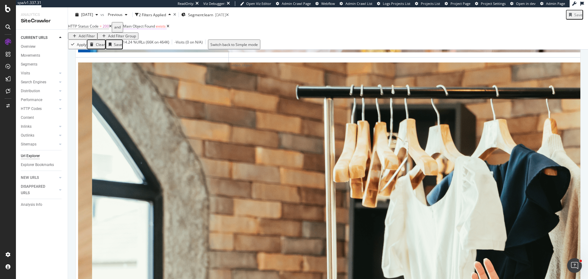
click at [152, 29] on span "Main Object Found" at bounding box center [139, 26] width 32 height 5
click at [148, 50] on div "Exists" at bounding box center [150, 46] width 43 height 10
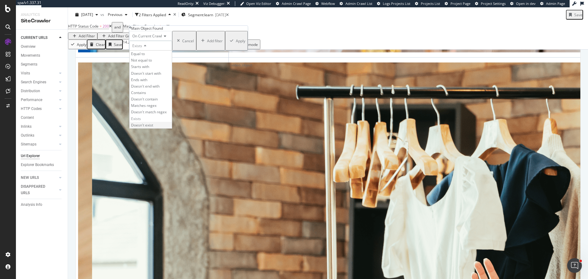
click at [148, 128] on span "Doesn't exist" at bounding box center [142, 124] width 22 height 5
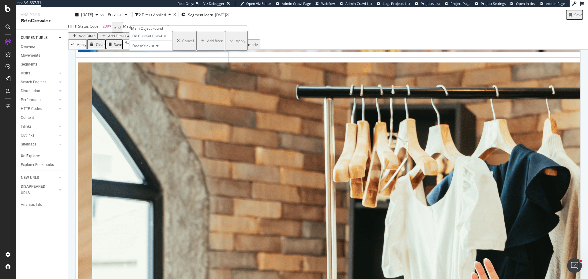
click at [236, 43] on div "Apply" at bounding box center [240, 40] width 9 height 5
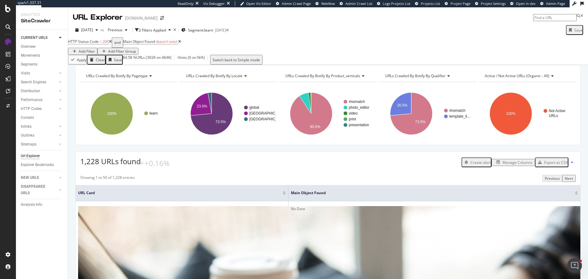
drag, startPoint x: 196, startPoint y: 202, endPoint x: 369, endPoint y: 202, distance: 172.6
click at [554, 200] on tr "URL Card Main Object Found" at bounding box center [328, 193] width 504 height 16
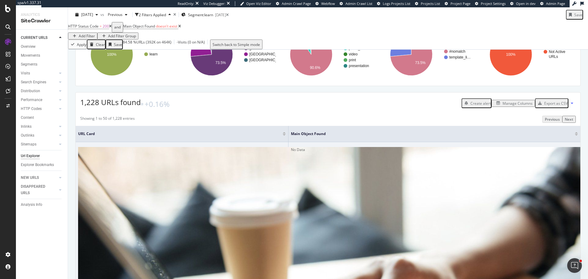
scroll to position [122, 0]
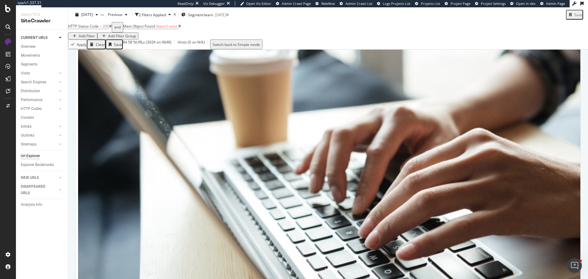
scroll to position [214, 0]
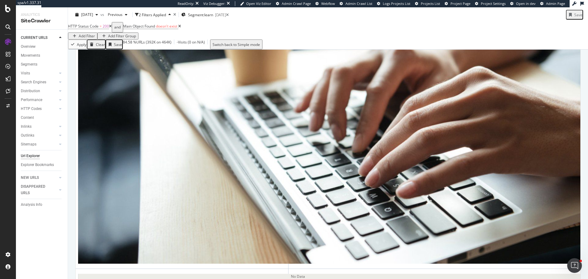
scroll to position [275, 0]
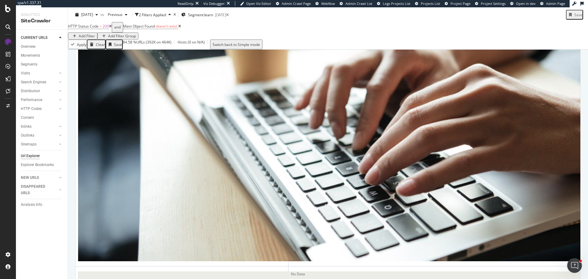
drag, startPoint x: 37, startPoint y: 43, endPoint x: 192, endPoint y: 35, distance: 155.1
click at [37, 43] on link "Overview" at bounding box center [42, 46] width 43 height 6
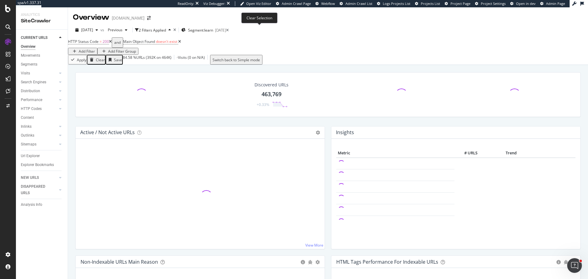
click at [229, 30] on icon at bounding box center [227, 30] width 3 height 4
click at [259, 29] on div "2025 Sep. 7th vs Previous 2 Filters Applied Segments 2025-05-26" at bounding box center [328, 31] width 520 height 12
click at [176, 30] on icon "times" at bounding box center [174, 30] width 3 height 4
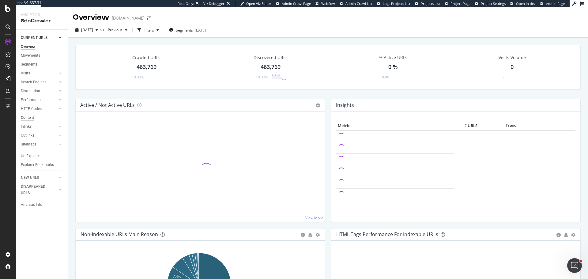
click at [32, 117] on div "Content" at bounding box center [27, 117] width 13 height 6
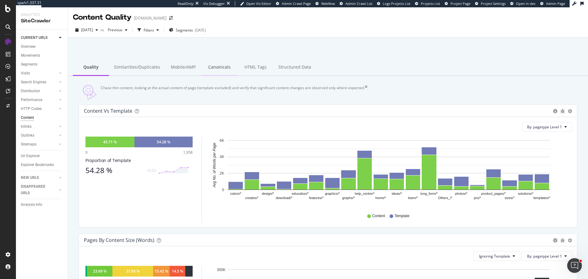
click at [209, 69] on div "Canonicals" at bounding box center [219, 67] width 36 height 17
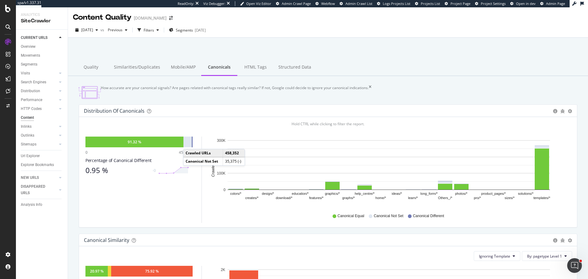
click at [189, 147] on div at bounding box center [187, 141] width 8 height 11
click at [192, 145] on div at bounding box center [192, 141] width 1 height 11
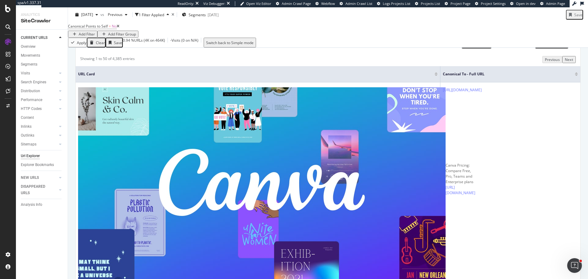
scroll to position [122, 0]
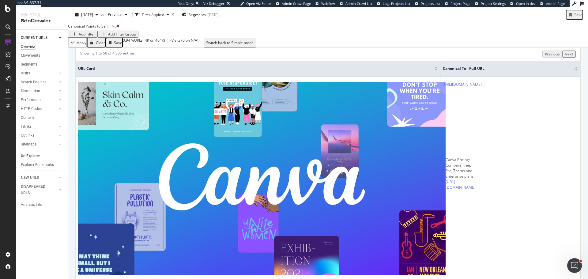
click at [33, 44] on div "Overview" at bounding box center [28, 46] width 15 height 6
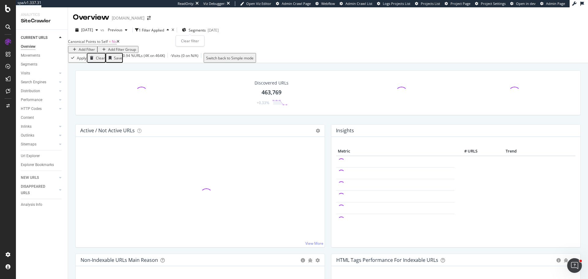
click at [174, 31] on icon "times" at bounding box center [172, 30] width 3 height 4
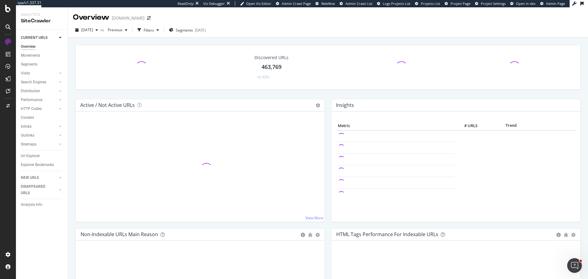
click at [34, 84] on div "Search Engines" at bounding box center [33, 82] width 25 height 6
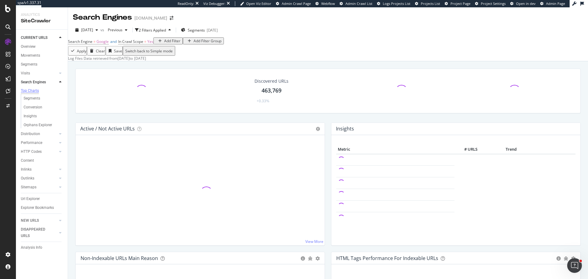
click at [33, 88] on div "Top Charts" at bounding box center [30, 90] width 18 height 5
click at [39, 80] on div "Search Engines" at bounding box center [33, 82] width 25 height 6
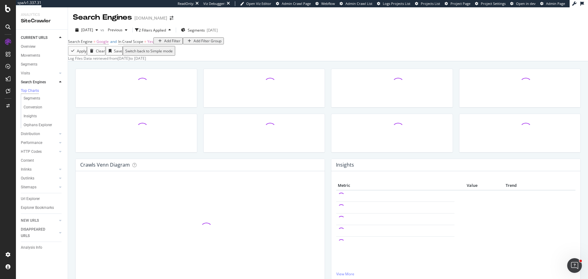
click at [34, 133] on div "Distribution" at bounding box center [30, 134] width 19 height 6
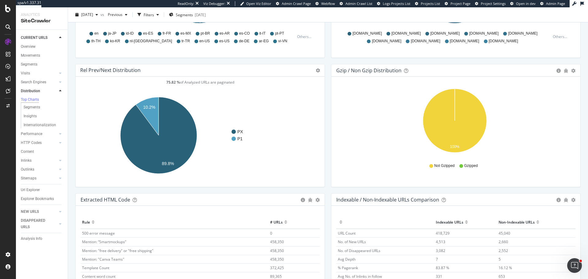
scroll to position [866, 0]
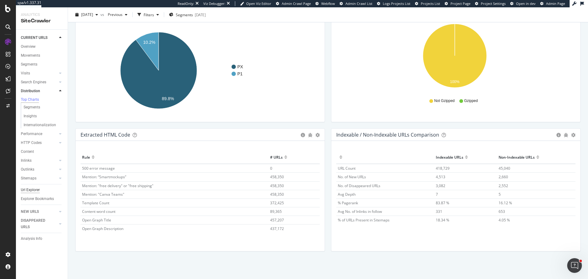
click at [39, 192] on div "Url Explorer" at bounding box center [30, 190] width 19 height 6
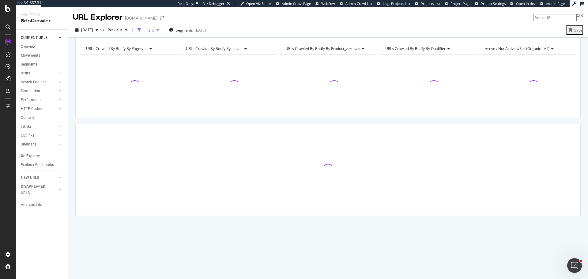
click at [161, 30] on div "button" at bounding box center [157, 30] width 7 height 4
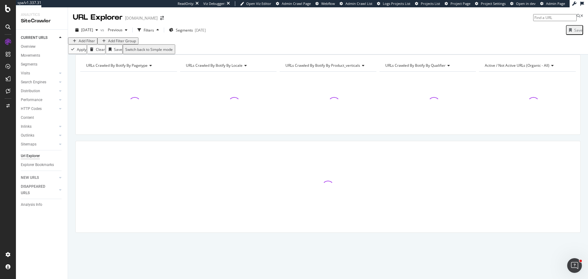
click at [90, 43] on div "Add Filter" at bounding box center [87, 40] width 16 height 5
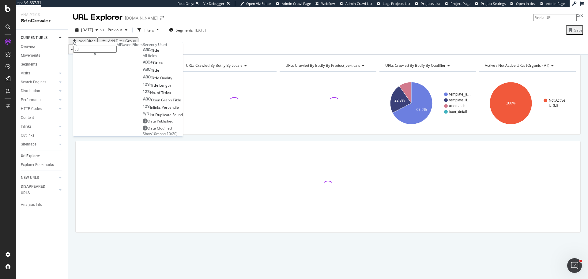
type input "titl"
click at [143, 53] on div "Title" at bounding box center [163, 50] width 40 height 6
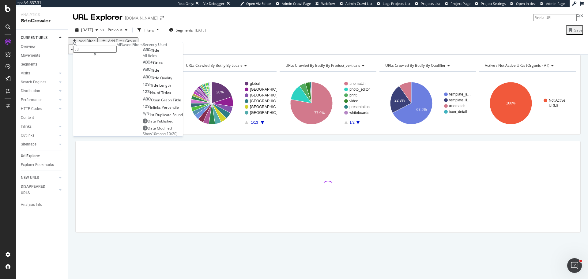
click at [143, 53] on div "Title" at bounding box center [163, 50] width 40 height 6
click at [143, 53] on div "Title" at bounding box center [151, 50] width 17 height 5
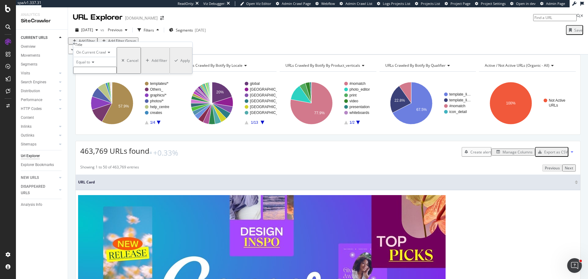
click at [102, 74] on input "text" at bounding box center [94, 70] width 43 height 7
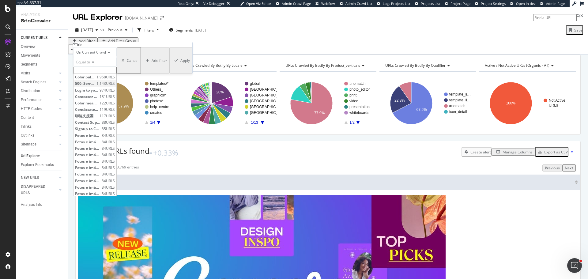
click at [95, 86] on span "500: Sorry, we had an unexpected error." at bounding box center [85, 83] width 20 height 5
type input "500: Sorry, we had an unexpected error."
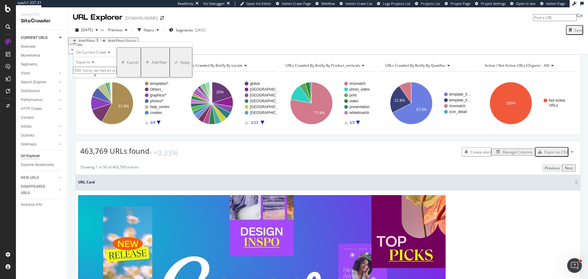
click at [180, 65] on div "Apply" at bounding box center [184, 62] width 9 height 5
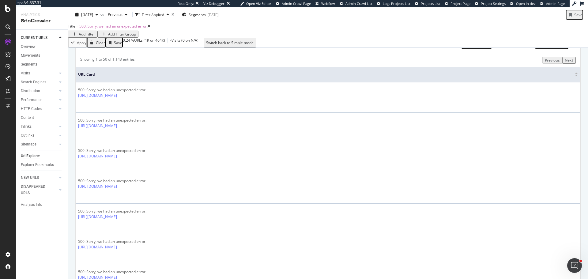
scroll to position [122, 0]
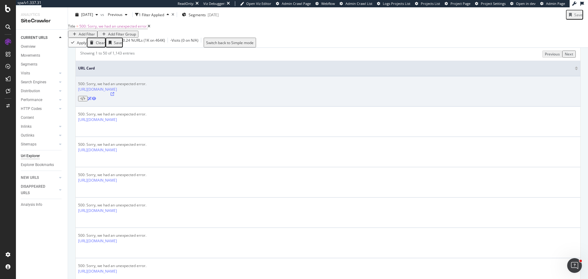
click at [114, 96] on icon at bounding box center [112, 94] width 4 height 4
click at [85, 100] on icon at bounding box center [82, 99] width 5 height 4
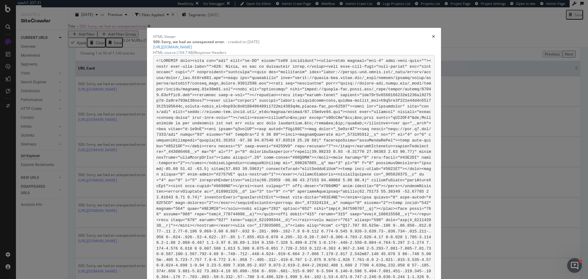
click at [226, 53] on div "Response Headers" at bounding box center [210, 52] width 32 height 5
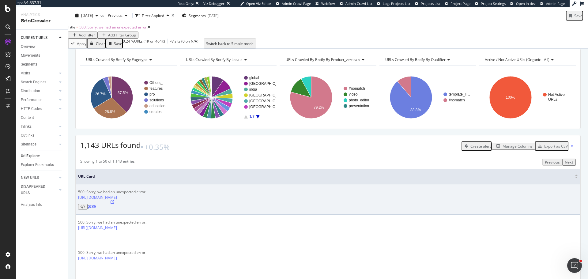
scroll to position [0, 0]
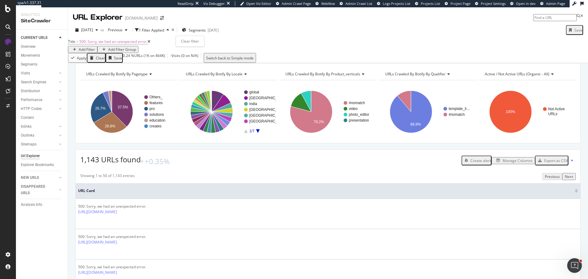
click at [174, 30] on icon "times" at bounding box center [172, 30] width 3 height 4
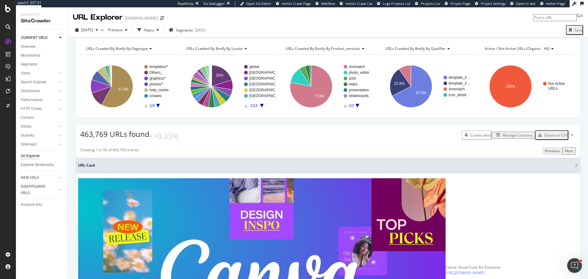
drag, startPoint x: 36, startPoint y: 47, endPoint x: 168, endPoint y: 0, distance: 139.8
click at [36, 47] on link "Overview" at bounding box center [42, 46] width 43 height 6
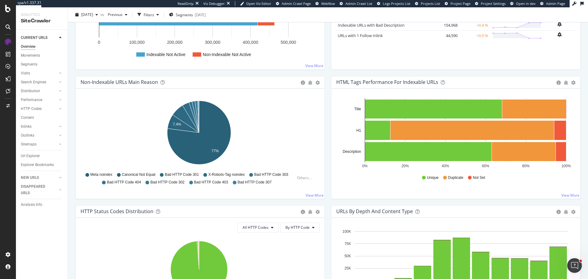
scroll to position [153, 0]
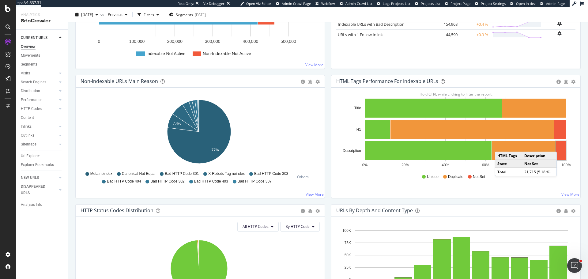
click at [558, 146] on rect "A chart." at bounding box center [560, 150] width 10 height 19
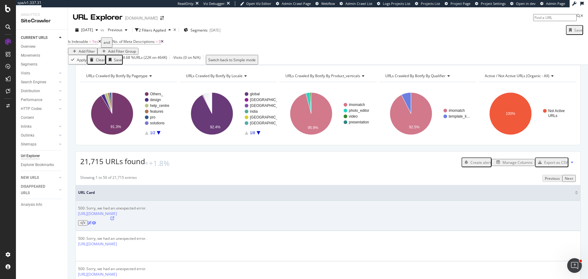
click at [85, 222] on icon at bounding box center [82, 223] width 5 height 4
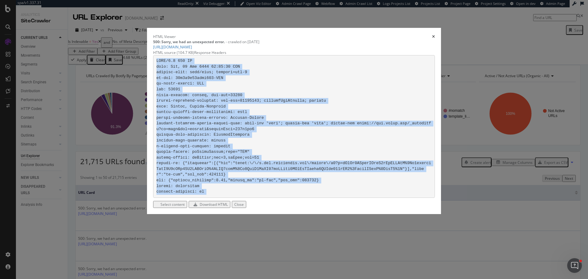
drag, startPoint x: 180, startPoint y: 87, endPoint x: 247, endPoint y: 238, distance: 165.5
click at [247, 214] on div "HTML Viewer 500: Sorry, we had an unexpected error. - crawled on 2025-09-07 htt…" at bounding box center [294, 121] width 294 height 186
copy div "HTTP/1.1 200 OK date: Sun, 07 Sep 2025 14:05:27 GMT content-type: text/html; ch…"
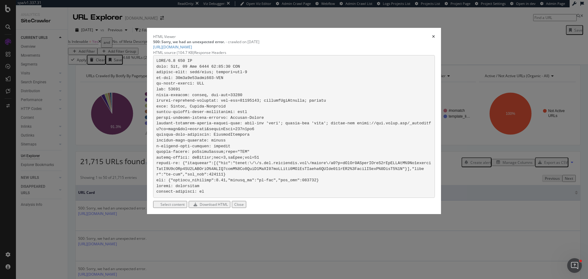
click at [9, 63] on div "HTML Viewer 500: Sorry, we had an unexpected error. - crawled on 2025-09-07 htt…" at bounding box center [294, 139] width 588 height 279
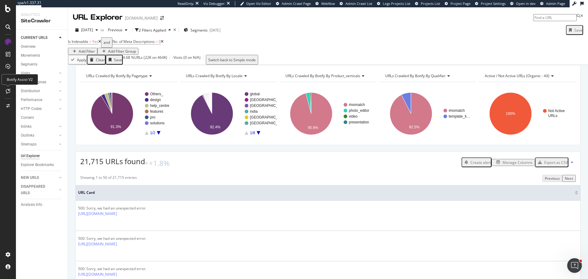
click at [9, 91] on icon at bounding box center [8, 90] width 5 height 5
click at [36, 43] on link "Overview" at bounding box center [42, 46] width 43 height 6
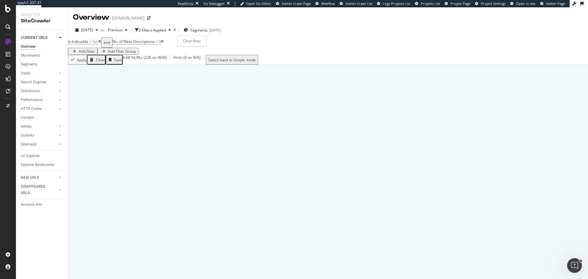
click at [176, 30] on icon "times" at bounding box center [174, 30] width 3 height 4
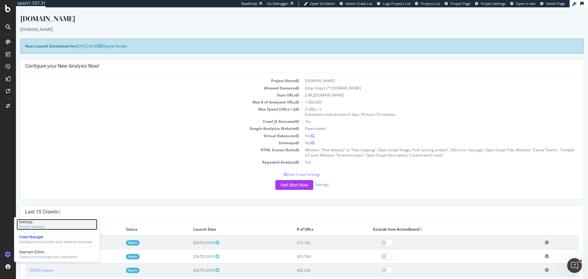
click at [50, 221] on div "Settings Project settings" at bounding box center [57, 224] width 81 height 11
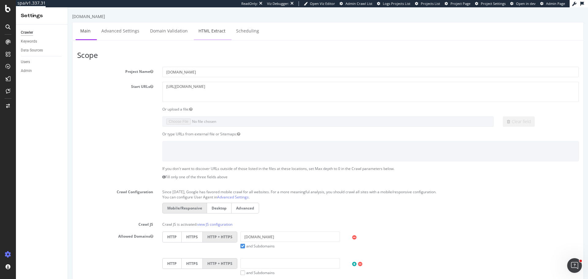
click at [208, 32] on link "HTML Extract" at bounding box center [212, 30] width 36 height 17
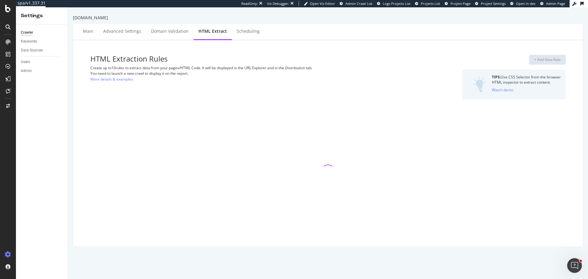
select select "count"
select select "exist"
select select "count"
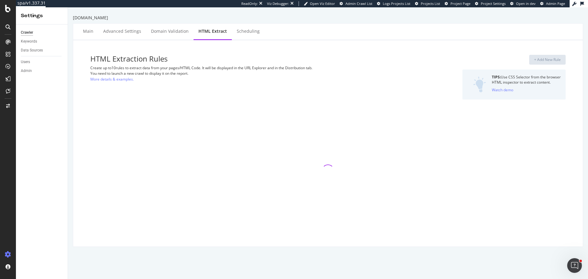
select select "html.length"
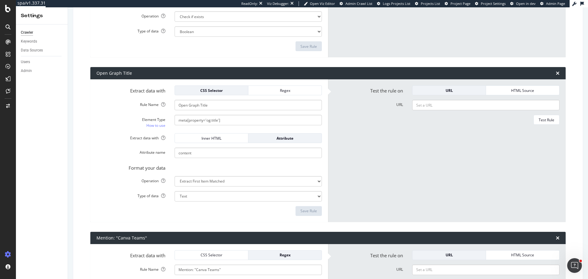
scroll to position [643, 0]
